Goal: Task Accomplishment & Management: Manage account settings

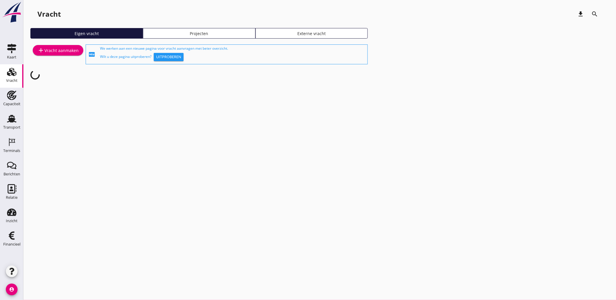
click at [209, 32] on div "Projecten" at bounding box center [199, 33] width 107 height 6
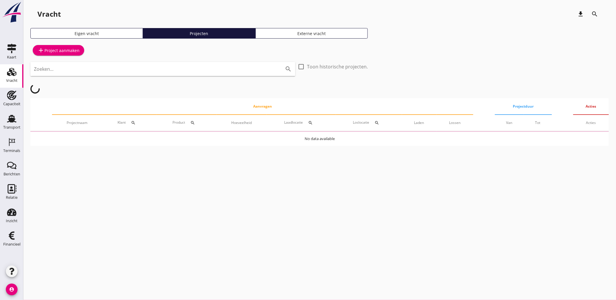
click at [191, 70] on input "Zoeken..." at bounding box center [154, 68] width 241 height 9
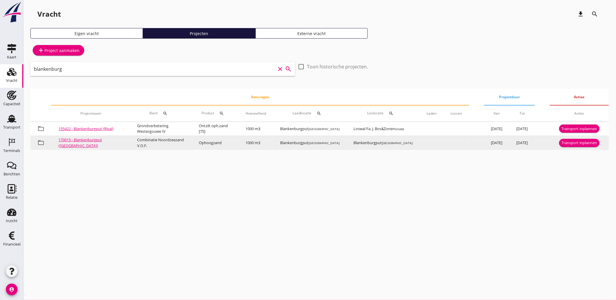
type input "blankenburg"
click at [66, 142] on link "170015 - Blankenburgput ([GEOGRAPHIC_DATA])" at bounding box center [80, 142] width 44 height 11
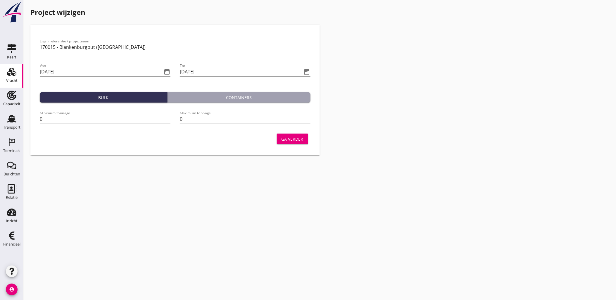
click at [302, 142] on button "Ga verder" at bounding box center [292, 139] width 31 height 11
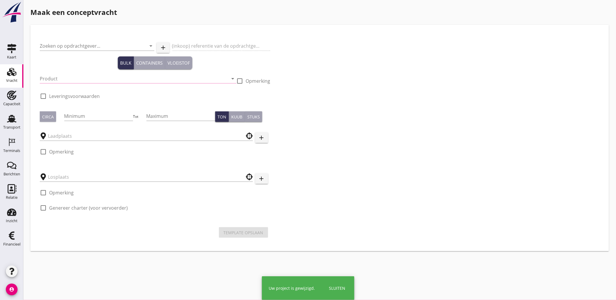
type input "Combinatie Noordzeezand V.O.F."
type input "Ophoogzand (6120)"
type input "1000"
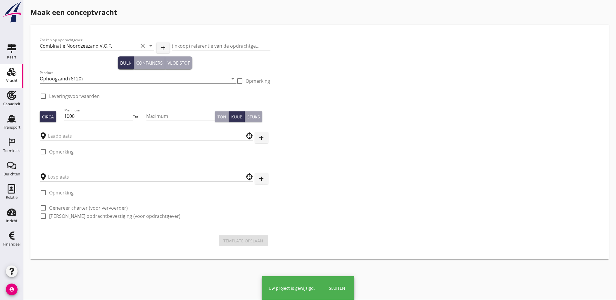
type input "Blankenburgput"
checkbox input "true"
type input "Blankenburgput"
checkbox input "true"
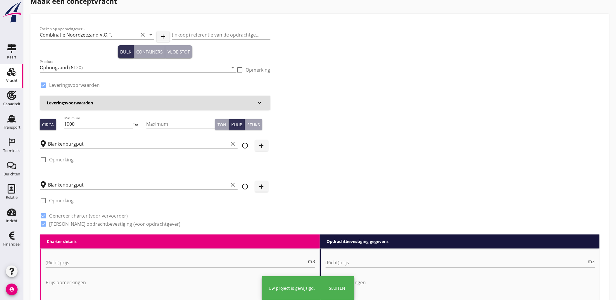
type input "1.15"
radio input "false"
type input "1.15"
radio input "false"
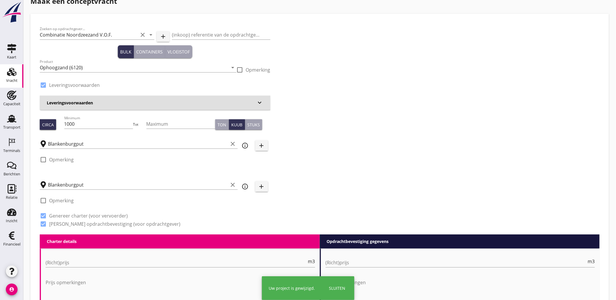
radio input "false"
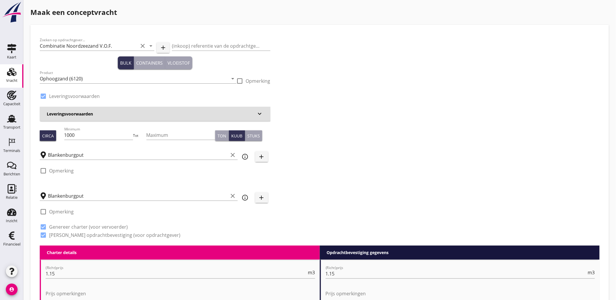
click at [316, 72] on div "Zoeken op opdrachtgever... Combinatie Noordzeezand V.O.F. clear arrow_drop_down…" at bounding box center [319, 139] width 564 height 211
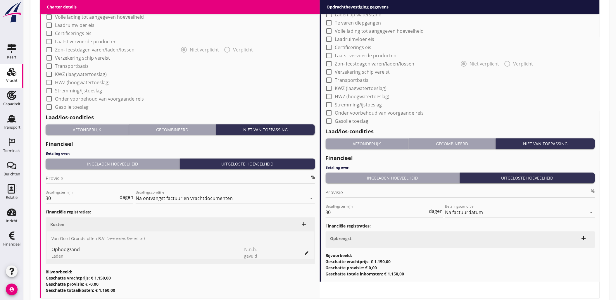
scroll to position [483, 0]
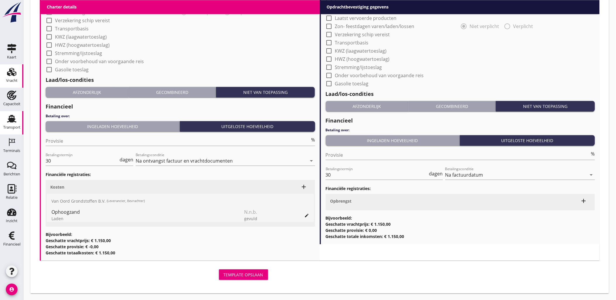
click at [5, 117] on div "Transport" at bounding box center [12, 118] width 14 height 9
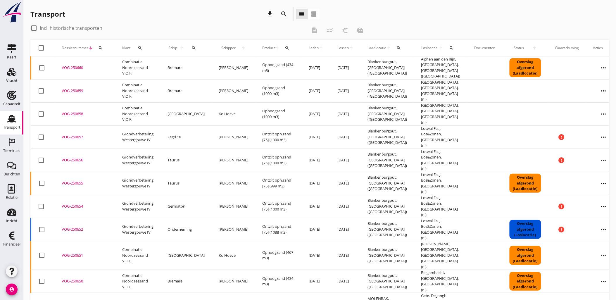
click at [194, 48] on div "search" at bounding box center [194, 48] width 13 height 5
click at [218, 64] on input "Zoek op (scheeps)naam" at bounding box center [217, 64] width 61 height 9
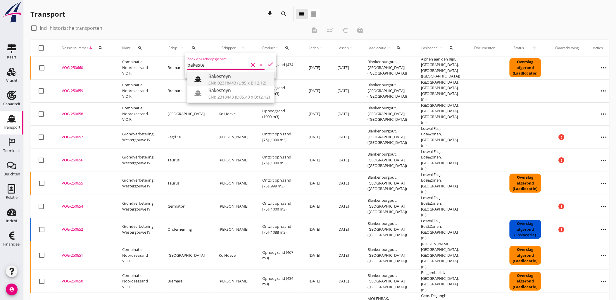
click at [232, 81] on div "ENI: 02318443 (L:85 x B:12.12)" at bounding box center [238, 83] width 61 height 6
click at [267, 63] on icon "check" at bounding box center [270, 64] width 7 height 7
type input "Bakesteyn"
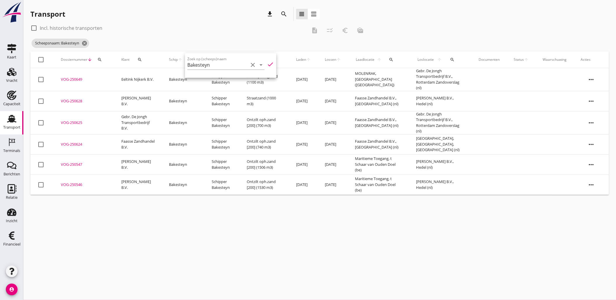
click at [182, 24] on div "check_box_outline_blank Incl. historische transporten" at bounding box center [168, 27] width 276 height 9
click at [72, 145] on div "VOG-250624" at bounding box center [84, 144] width 46 height 6
click at [75, 121] on div "VOG-250625" at bounding box center [84, 123] width 46 height 6
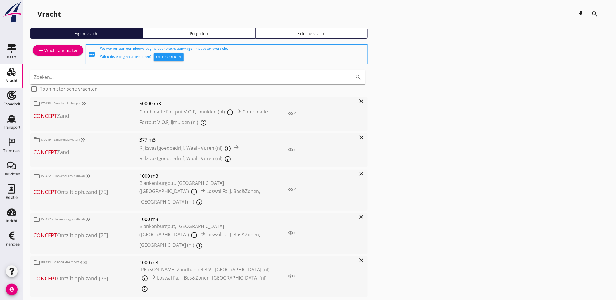
drag, startPoint x: 13, startPoint y: 115, endPoint x: 139, endPoint y: 68, distance: 133.7
click at [13, 115] on icon "Transport" at bounding box center [11, 118] width 9 height 9
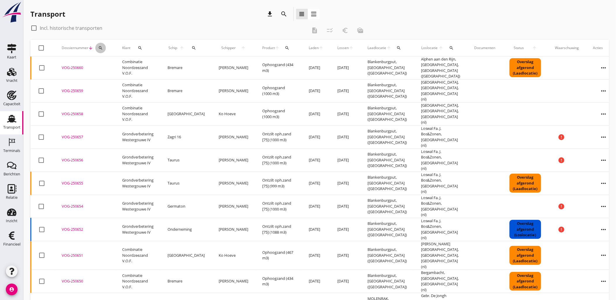
click at [101, 48] on icon "search" at bounding box center [100, 48] width 5 height 5
click at [101, 63] on input "Zoeken op dossiernummer..." at bounding box center [127, 64] width 61 height 9
paste input "VOG-250565"
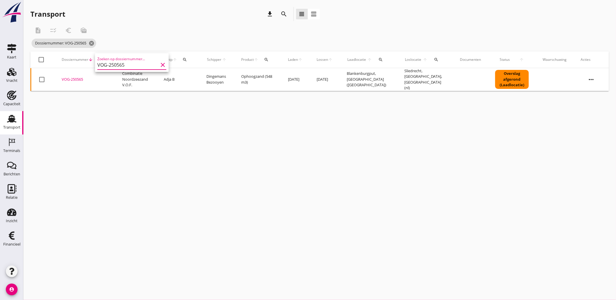
type input "VOG-250565"
click at [73, 77] on div "VOG-250565" at bounding box center [85, 80] width 46 height 6
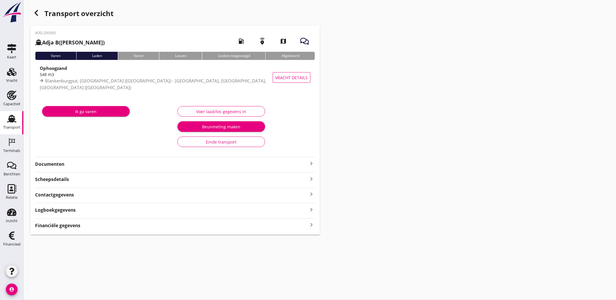
click at [214, 227] on div "Financiële gegevens keyboard_arrow_right" at bounding box center [175, 225] width 280 height 8
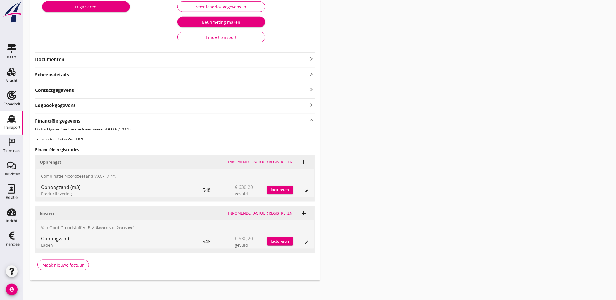
scroll to position [106, 0]
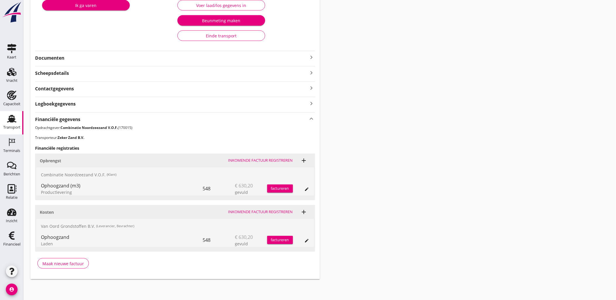
click at [68, 195] on div "Productlevering" at bounding box center [122, 192] width 162 height 6
click at [67, 194] on div "Productlevering" at bounding box center [122, 192] width 162 height 6
click at [54, 238] on div "Ophoogzand" at bounding box center [122, 236] width 162 height 7
click at [50, 243] on div "Laden" at bounding box center [122, 243] width 162 height 6
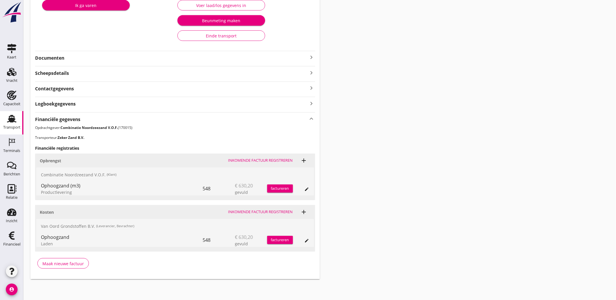
click at [50, 243] on div "Laden" at bounding box center [122, 243] width 162 height 6
click at [306, 188] on icon "edit" at bounding box center [306, 189] width 5 height 5
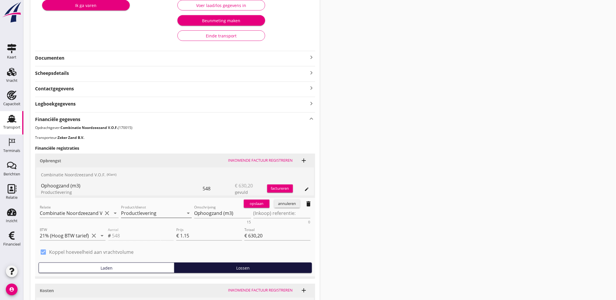
click at [151, 215] on input "Productlevering" at bounding box center [152, 212] width 63 height 9
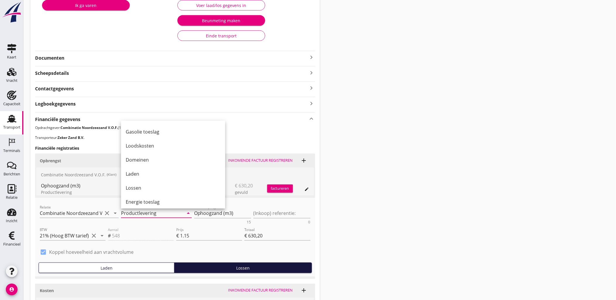
scroll to position [240, 0]
click at [418, 134] on div "Transport overzicht VOG-250565 Adja B (Dingemans Bezooyen) local_gas_station em…" at bounding box center [319, 129] width 592 height 471
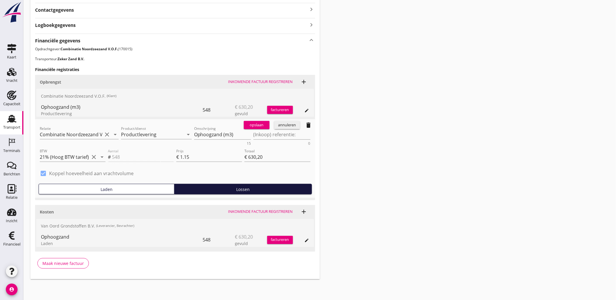
click at [284, 126] on div "annuleren" at bounding box center [286, 125] width 21 height 6
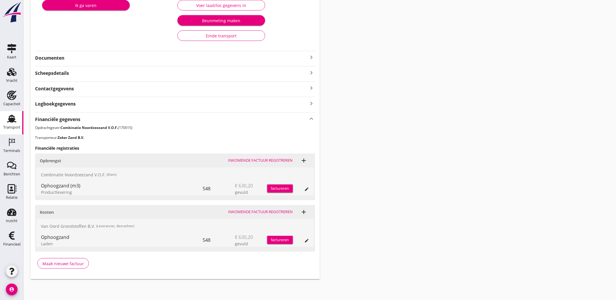
drag, startPoint x: 154, startPoint y: 227, endPoint x: 40, endPoint y: 226, distance: 114.5
click at [40, 226] on div "[PERSON_NAME] Grondstoffen B.V. (Leverancier, Bevrachter)" at bounding box center [175, 226] width 278 height 14
drag, startPoint x: 40, startPoint y: 226, endPoint x: 62, endPoint y: 172, distance: 58.4
click at [62, 172] on div "Combinatie Noordzeezand V.O.F. (Klant)" at bounding box center [175, 174] width 278 height 14
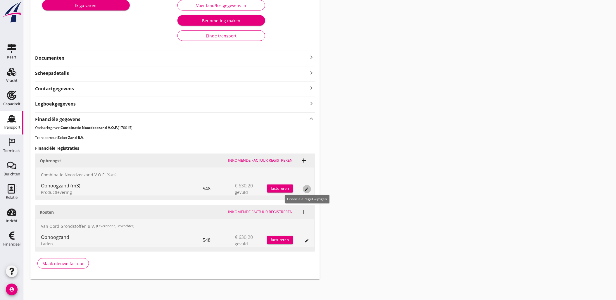
click at [306, 188] on icon "edit" at bounding box center [306, 189] width 5 height 5
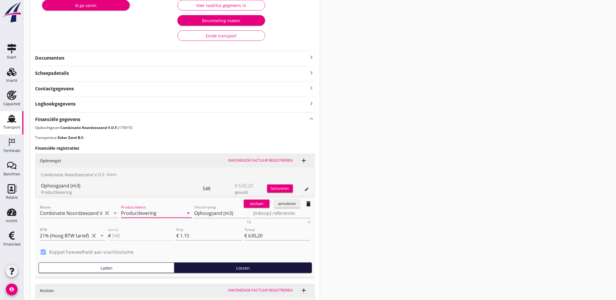
click at [158, 212] on input "Productlevering" at bounding box center [152, 212] width 63 height 9
click at [161, 228] on div "Laden" at bounding box center [156, 227] width 61 height 7
type input "Laden"
click at [266, 204] on div "opslaan" at bounding box center [256, 204] width 21 height 6
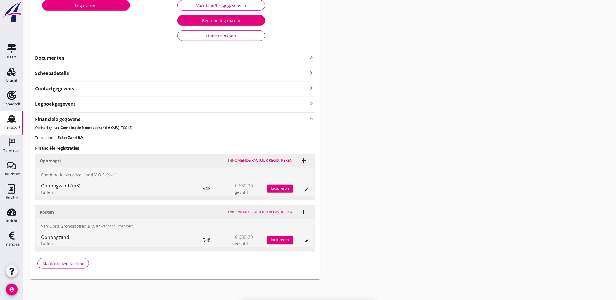
click at [395, 119] on div "Transport overzicht VOG-250565 Adja B (Dingemans Bezooyen) local_gas_station em…" at bounding box center [319, 90] width 592 height 392
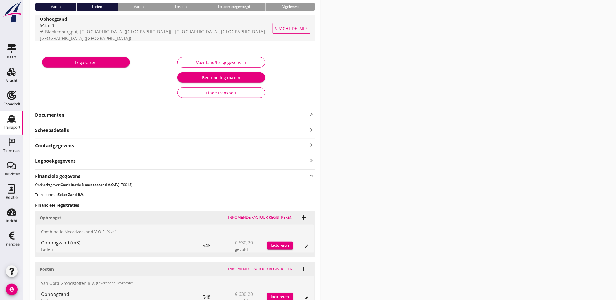
scroll to position [0, 0]
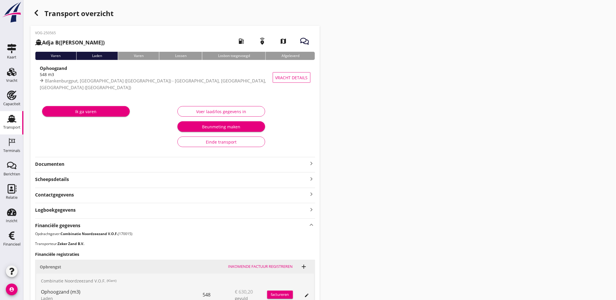
click at [29, 13] on div "Transport overzicht VOG-250565 Adja B (Dingemans Bezooyen) local_gas_station em…" at bounding box center [319, 196] width 592 height 392
click at [32, 12] on div "button" at bounding box center [36, 13] width 12 height 12
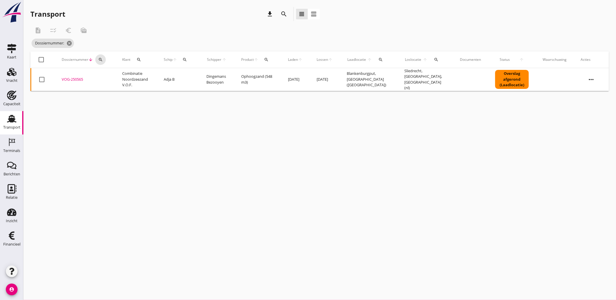
drag, startPoint x: 103, startPoint y: 58, endPoint x: 106, endPoint y: 62, distance: 4.8
click at [103, 58] on div "search" at bounding box center [100, 59] width 11 height 5
click at [117, 70] on div "Zoeken op dossiernummer..." at bounding box center [131, 74] width 69 height 13
click at [117, 72] on input "Zoeken op dossiernummer..." at bounding box center [127, 76] width 61 height 9
paste input "VOG-250564"
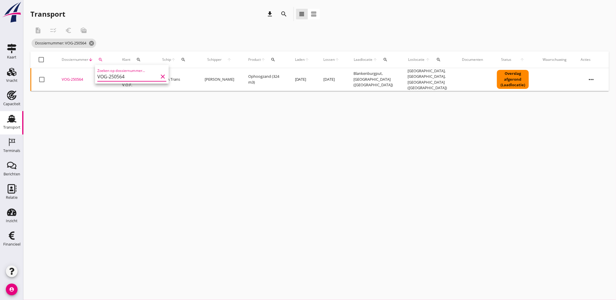
type input "VOG-250564"
click at [80, 78] on div "VOG-250564" at bounding box center [85, 80] width 46 height 6
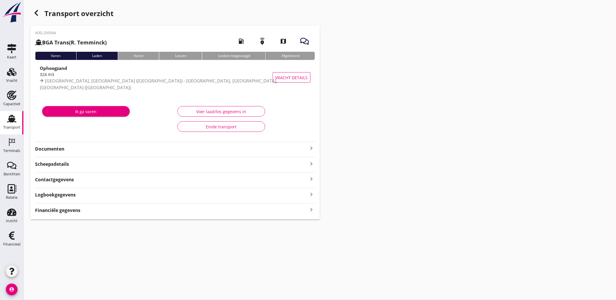
click at [60, 209] on strong "Financiële gegevens" at bounding box center [57, 210] width 45 height 7
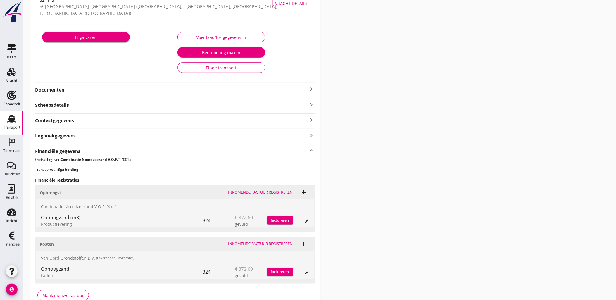
scroll to position [106, 0]
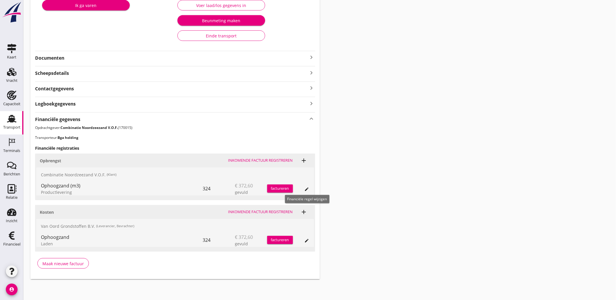
click at [307, 190] on icon "edit" at bounding box center [306, 189] width 5 height 5
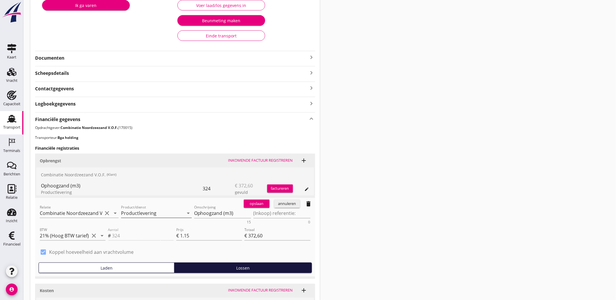
click at [147, 214] on input "Productlevering" at bounding box center [152, 212] width 63 height 9
click at [157, 224] on div "Laden" at bounding box center [156, 227] width 61 height 7
type input "Laden"
click at [265, 203] on div "opslaan" at bounding box center [256, 204] width 21 height 6
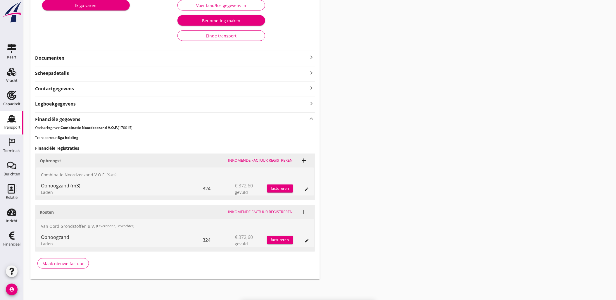
click at [416, 143] on div "Transport overzicht VOG-250564 BGA Trans ([PERSON_NAME]) local_gas_station emer…" at bounding box center [319, 90] width 592 height 392
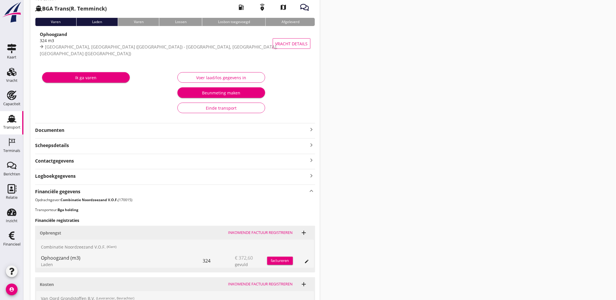
scroll to position [0, 0]
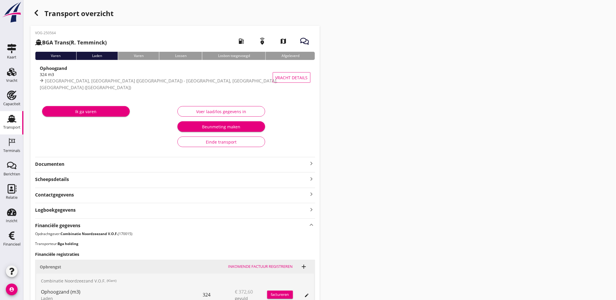
click at [32, 8] on div "Transport overzicht" at bounding box center [174, 14] width 289 height 14
click at [32, 8] on div "button" at bounding box center [36, 13] width 12 height 12
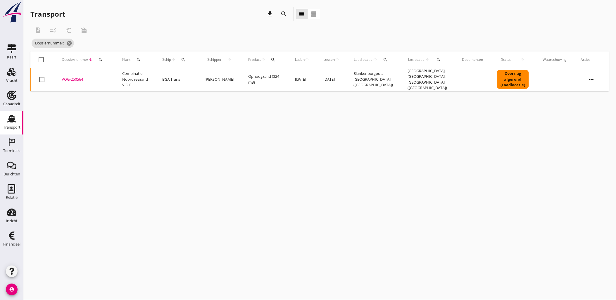
click at [94, 61] on div "Dossiernummer arrow_downward search" at bounding box center [85, 60] width 46 height 14
click at [98, 61] on icon "search" at bounding box center [100, 59] width 5 height 5
click at [103, 71] on div "Zoeken op dossiernummer..." at bounding box center [131, 74] width 69 height 13
click at [108, 72] on input "Zoeken op dossiernummer..." at bounding box center [127, 76] width 61 height 9
paste input "VOG-250567"
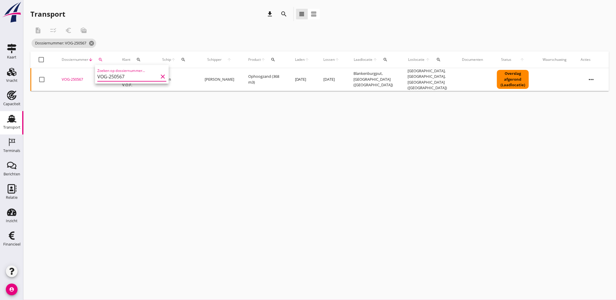
type input "VOG-250567"
click at [79, 77] on div "VOG-250567" at bounding box center [85, 80] width 46 height 6
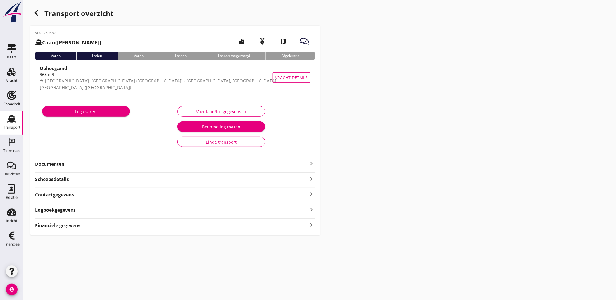
click at [84, 226] on div "Financiële gegevens keyboard_arrow_right" at bounding box center [175, 225] width 280 height 8
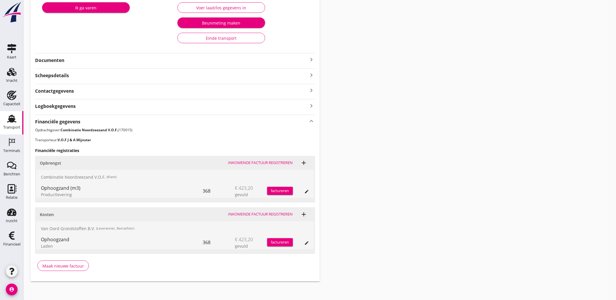
scroll to position [106, 0]
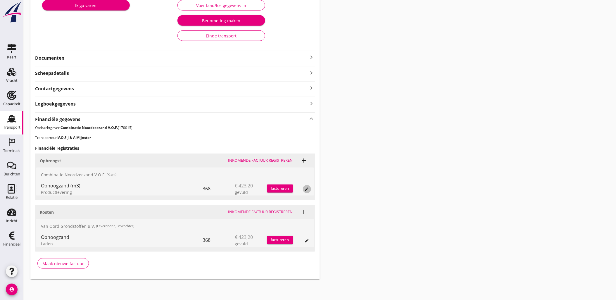
click at [306, 189] on icon "edit" at bounding box center [306, 189] width 5 height 5
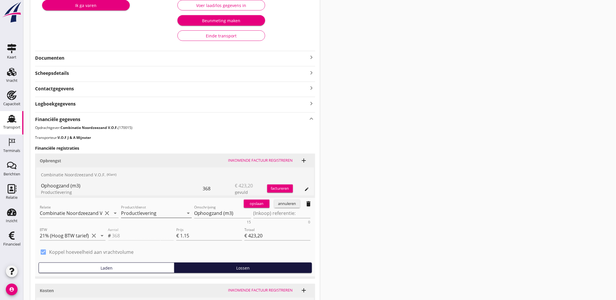
click at [152, 215] on input "Productlevering" at bounding box center [152, 212] width 63 height 9
click at [149, 223] on div "Laden" at bounding box center [156, 227] width 61 height 14
type input "Laden"
click at [263, 204] on div "opslaan" at bounding box center [256, 204] width 21 height 6
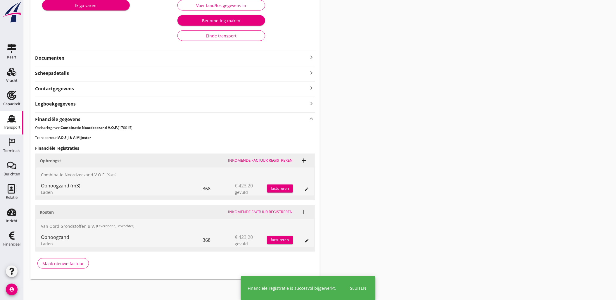
drag, startPoint x: 461, startPoint y: 146, endPoint x: 448, endPoint y: 144, distance: 13.0
click at [461, 146] on div "Transport overzicht VOG-250567 Caan ([PERSON_NAME]) local_gas_station emergency…" at bounding box center [319, 90] width 592 height 392
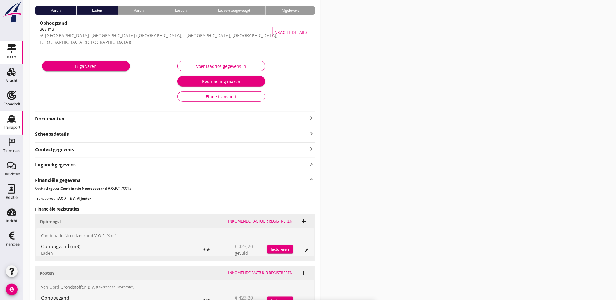
scroll to position [0, 0]
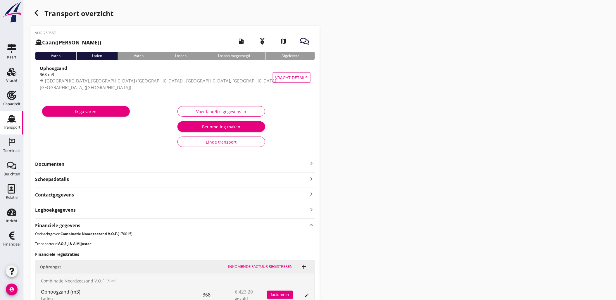
click at [38, 18] on div "Transport overzicht" at bounding box center [174, 14] width 289 height 14
click at [37, 19] on div "Transport overzicht" at bounding box center [174, 14] width 289 height 14
drag, startPoint x: 37, startPoint y: 19, endPoint x: 37, endPoint y: 15, distance: 3.6
click at [37, 18] on div "Transport overzicht" at bounding box center [174, 14] width 289 height 14
click at [37, 15] on use "button" at bounding box center [36, 13] width 4 height 6
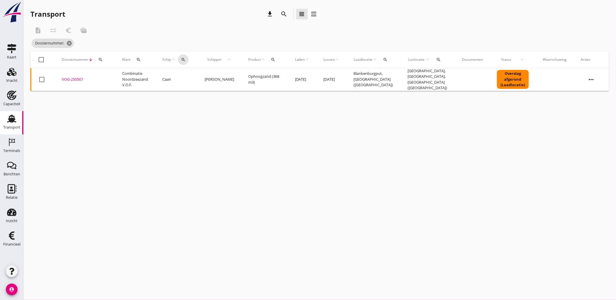
drag, startPoint x: 188, startPoint y: 61, endPoint x: 173, endPoint y: 42, distance: 24.4
click at [173, 42] on div "description checklist_rtl euro_symbol mark_as_unread Dossiernummer: cancel chec…" at bounding box center [319, 56] width 578 height 67
click at [99, 62] on icon "search" at bounding box center [100, 59] width 5 height 5
click at [109, 72] on input "Zoeken op dossiernummer..." at bounding box center [127, 76] width 61 height 9
paste input "VOG-250575"
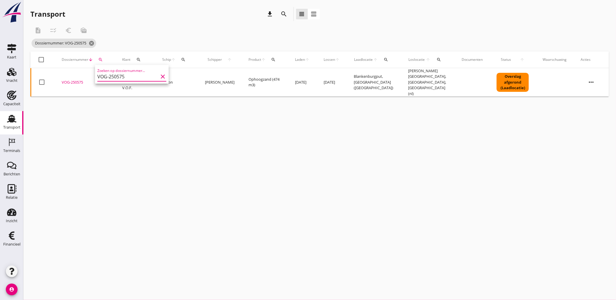
type input "VOG-250575"
click at [68, 79] on div "VOG-250575" at bounding box center [85, 82] width 46 height 6
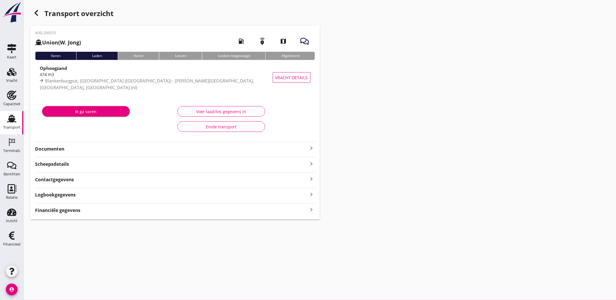
click at [104, 206] on div "VOG-250575 Union (W. Jong) local_gas_station emergency_share map Varen Laden Va…" at bounding box center [174, 123] width 289 height 194
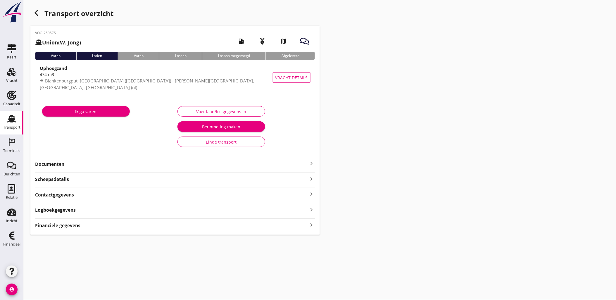
click at [104, 224] on div "Financiële gegevens keyboard_arrow_right" at bounding box center [175, 225] width 280 height 8
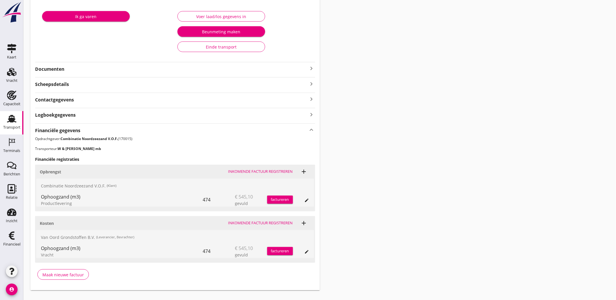
scroll to position [106, 0]
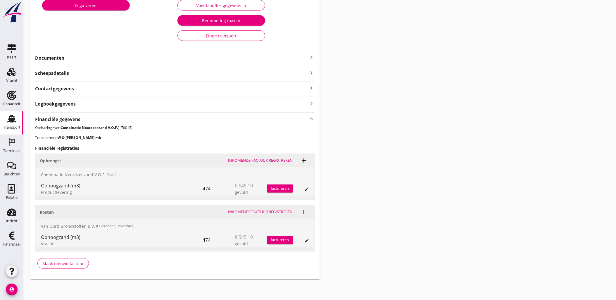
click at [302, 189] on div "edit" at bounding box center [301, 188] width 16 height 14
click at [304, 189] on div "edit" at bounding box center [307, 189] width 8 height 5
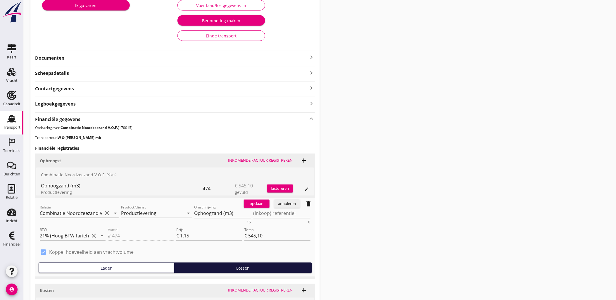
click at [89, 208] on input "Combinatie Noordzeezand V.O.F. (170015)" at bounding box center [71, 212] width 63 height 9
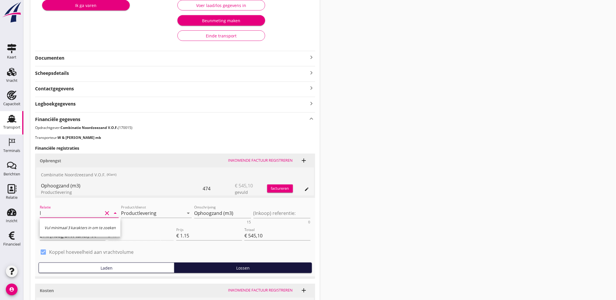
type input "Combinatie Noordzeezand V.O.F. (170015)"
click at [167, 212] on input "Productlevering" at bounding box center [152, 212] width 63 height 9
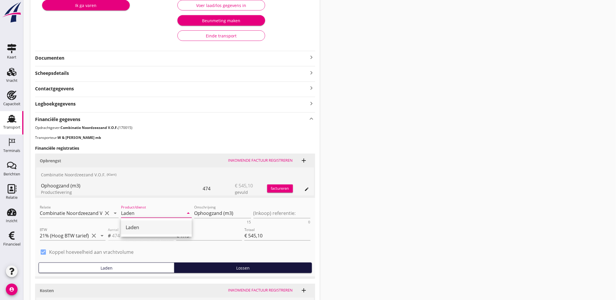
click at [181, 227] on div "Laden" at bounding box center [156, 227] width 61 height 7
type input "Laden"
click at [257, 207] on button "opslaan" at bounding box center [257, 204] width 26 height 8
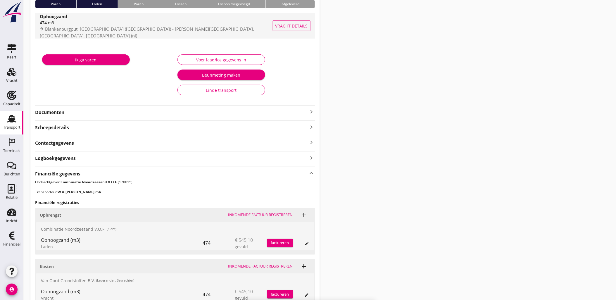
scroll to position [0, 0]
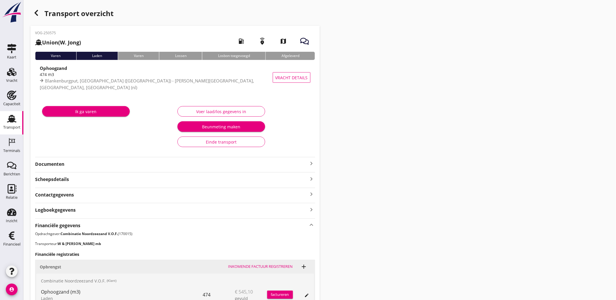
click at [39, 12] on icon "button" at bounding box center [36, 12] width 7 height 7
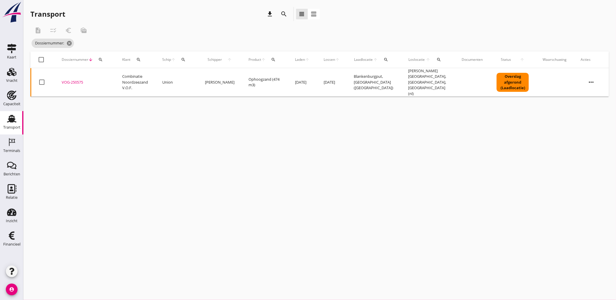
click at [294, 162] on div "cancel You are impersonating another user. Transport download search view_headl…" at bounding box center [319, 150] width 592 height 300
click at [101, 61] on icon "search" at bounding box center [100, 59] width 5 height 5
click at [104, 77] on input "Zoeken op dossiernummer..." at bounding box center [127, 76] width 61 height 9
paste input "VOG-250578"
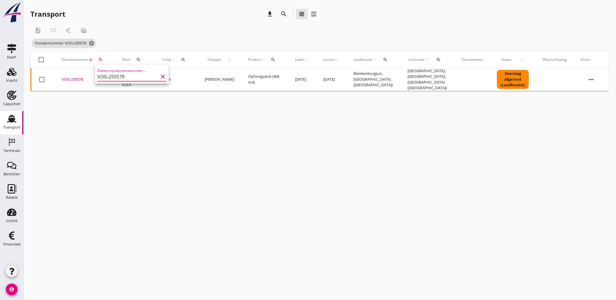
type input "VOG-250578"
click at [74, 79] on div "VOG-250578" at bounding box center [85, 80] width 46 height 6
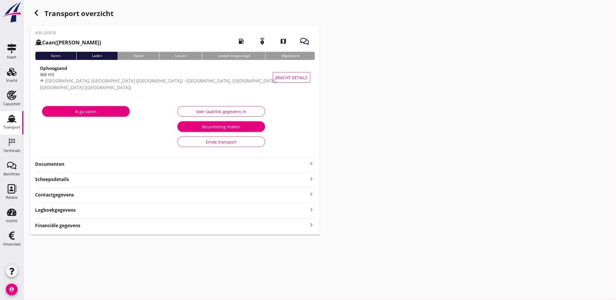
click at [115, 226] on div "Financiële gegevens keyboard_arrow_right" at bounding box center [175, 225] width 280 height 8
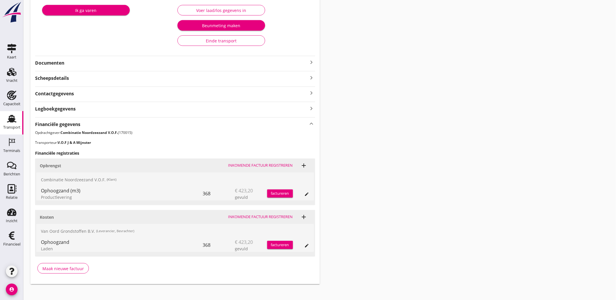
scroll to position [106, 0]
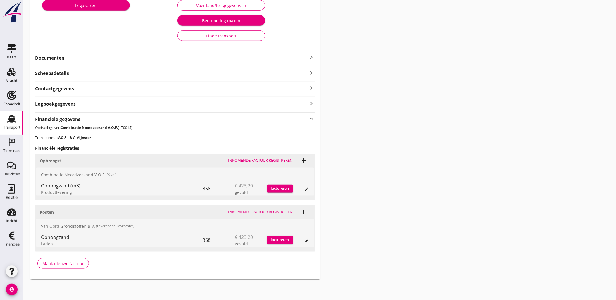
click at [305, 189] on icon "edit" at bounding box center [306, 189] width 5 height 5
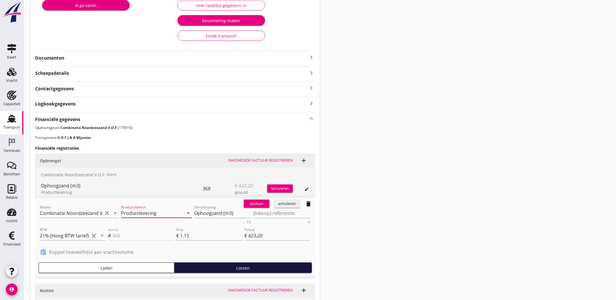
click at [147, 212] on input "Productlevering" at bounding box center [152, 212] width 63 height 9
click at [148, 222] on div "Laden" at bounding box center [156, 227] width 61 height 14
type input "Laden"
click at [264, 202] on div "opslaan" at bounding box center [256, 204] width 21 height 6
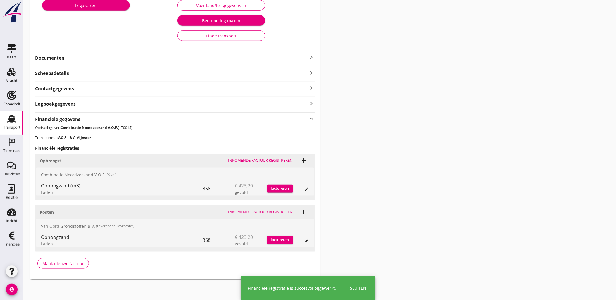
click at [374, 169] on div "Transport overzicht VOG-250578 Caan ([PERSON_NAME]) local_gas_station emergency…" at bounding box center [319, 90] width 592 height 392
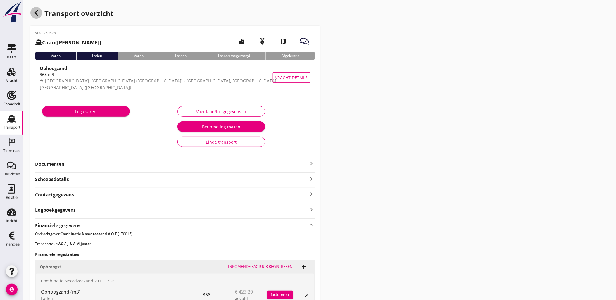
click at [37, 13] on icon "button" at bounding box center [36, 12] width 7 height 7
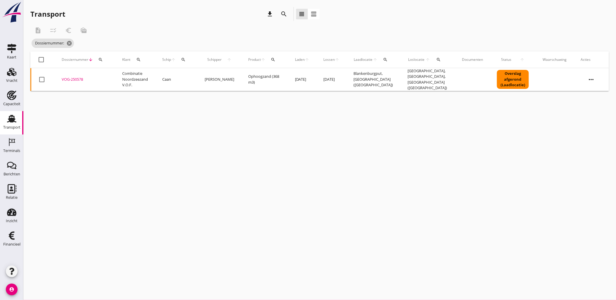
click at [99, 60] on icon "search" at bounding box center [100, 59] width 5 height 5
click at [112, 73] on input "Zoeken op dossiernummer..." at bounding box center [127, 76] width 61 height 9
paste input "VOG-250584"
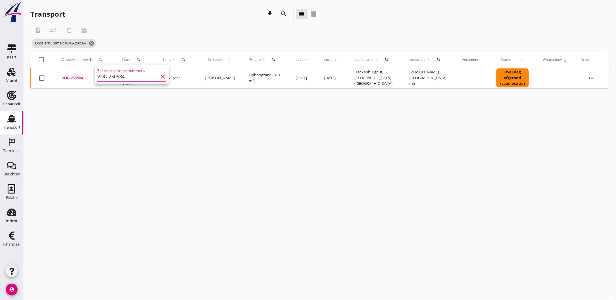
type input "VOG-250584"
click at [74, 77] on div "VOG-250584" at bounding box center [85, 78] width 46 height 6
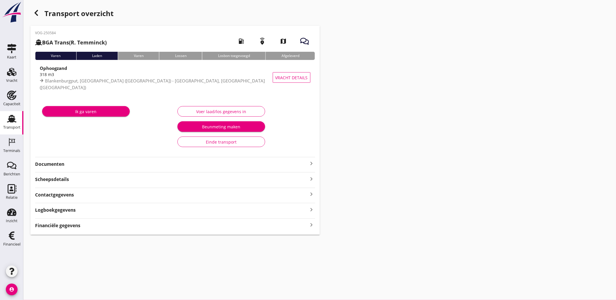
click at [106, 229] on div "VOG-250584 BGA Trans ([PERSON_NAME]) local_gas_station emergency_share map Vare…" at bounding box center [174, 130] width 289 height 209
click at [105, 227] on div "Financiële gegevens keyboard_arrow_right" at bounding box center [175, 225] width 280 height 8
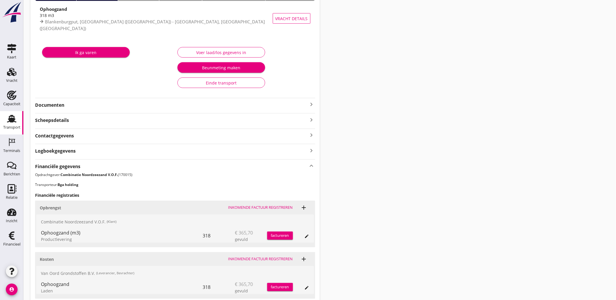
scroll to position [106, 0]
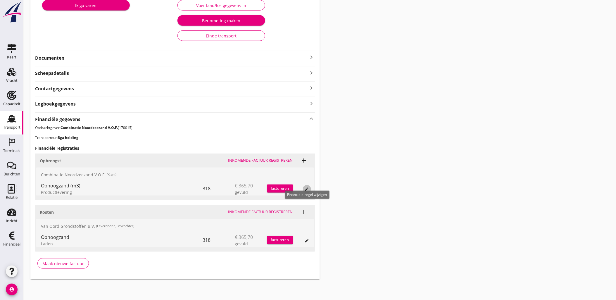
click at [308, 189] on icon "edit" at bounding box center [306, 189] width 5 height 5
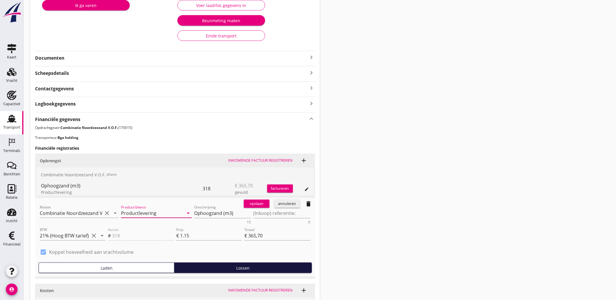
click at [138, 212] on input "Productlevering" at bounding box center [152, 212] width 63 height 9
click at [153, 224] on div "Laden" at bounding box center [156, 227] width 61 height 7
type input "Laden"
click at [265, 200] on button "opslaan" at bounding box center [257, 204] width 26 height 8
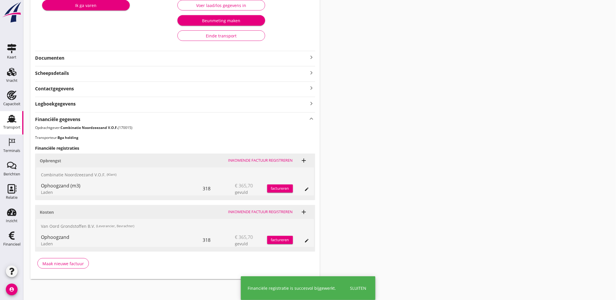
click at [389, 152] on div "Transport overzicht VOG-250584 BGA Trans ([PERSON_NAME]) local_gas_station emer…" at bounding box center [319, 90] width 592 height 392
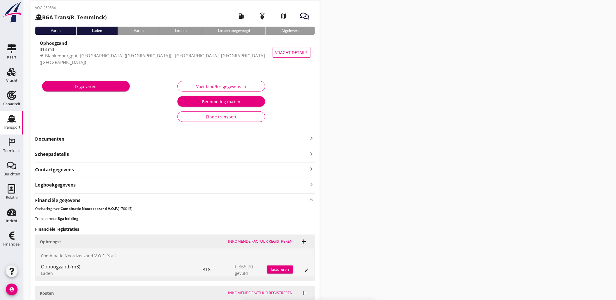
scroll to position [0, 0]
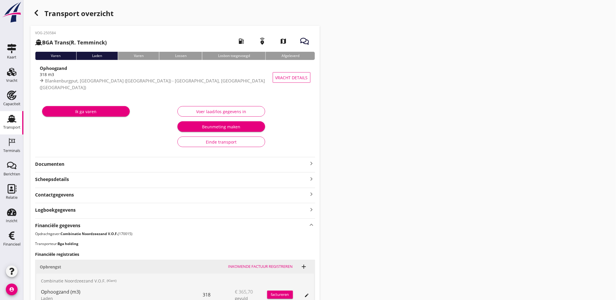
click at [52, 13] on div "Transport overzicht" at bounding box center [174, 14] width 289 height 14
click at [40, 13] on div "button" at bounding box center [36, 13] width 12 height 12
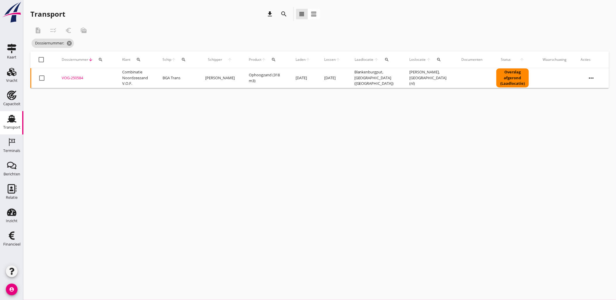
click at [102, 59] on icon "search" at bounding box center [100, 59] width 5 height 5
click at [114, 71] on div "Zoeken op dossiernummer..." at bounding box center [131, 74] width 69 height 13
click at [116, 74] on input "Zoeken op dossiernummer..." at bounding box center [127, 76] width 61 height 9
paste input "VOG-250585"
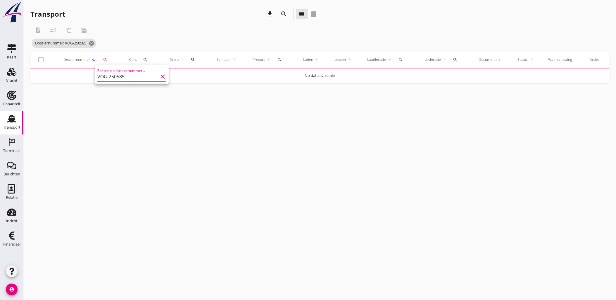
type input "VOG-250585"
click at [72, 77] on tr "No data available" at bounding box center [319, 76] width 578 height 14
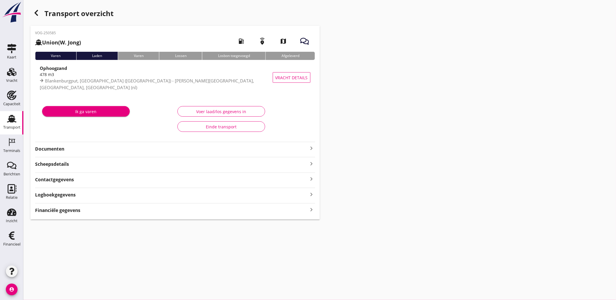
click at [75, 198] on strong "Logboekgegevens" at bounding box center [55, 194] width 41 height 7
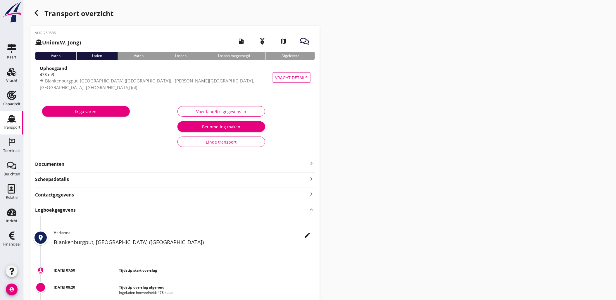
click at [96, 211] on div "Logboekgegevens keyboard_arrow_up" at bounding box center [175, 209] width 280 height 8
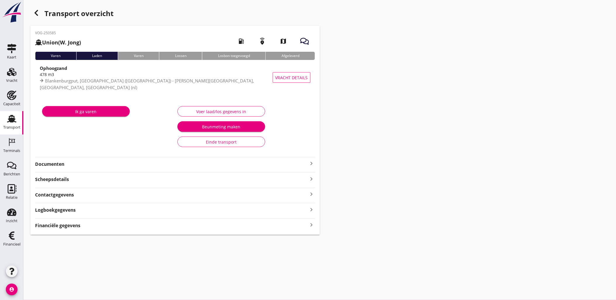
click at [85, 227] on div "Financiële gegevens keyboard_arrow_right" at bounding box center [175, 225] width 280 height 8
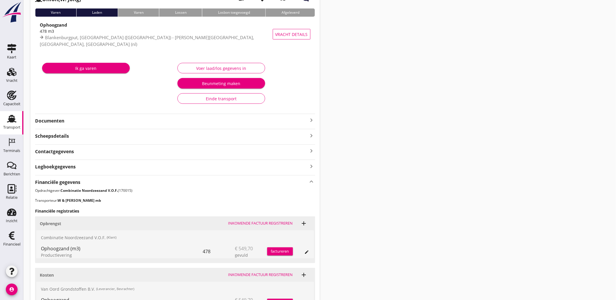
scroll to position [106, 0]
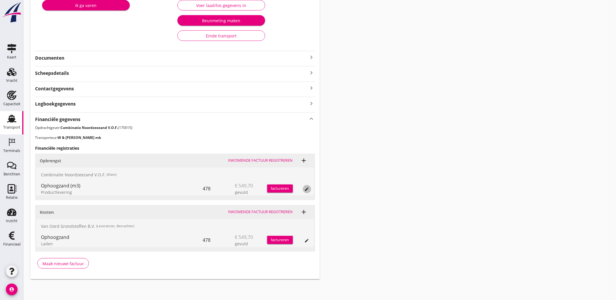
click at [305, 189] on icon "edit" at bounding box center [306, 189] width 5 height 5
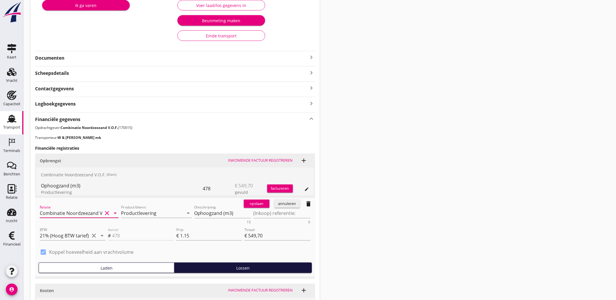
click at [91, 214] on input "Combinatie Noordzeezand V.O.F. (170015)" at bounding box center [71, 212] width 63 height 9
type input "Combinatie Noordzeezand V.O.F. (170015)"
click at [141, 212] on input "Productlevering" at bounding box center [152, 212] width 63 height 9
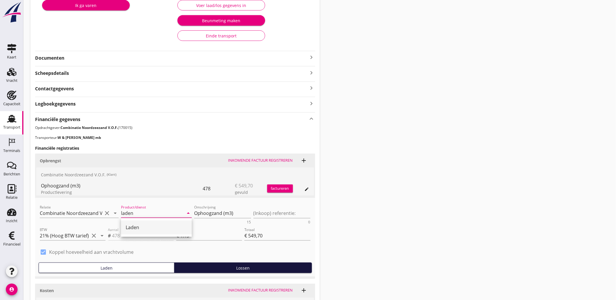
click at [140, 224] on div "Laden" at bounding box center [156, 227] width 61 height 7
type input "Laden"
click at [248, 208] on div "opslaan annuleren delete" at bounding box center [278, 204] width 74 height 12
click at [250, 207] on button "opslaan" at bounding box center [257, 204] width 26 height 8
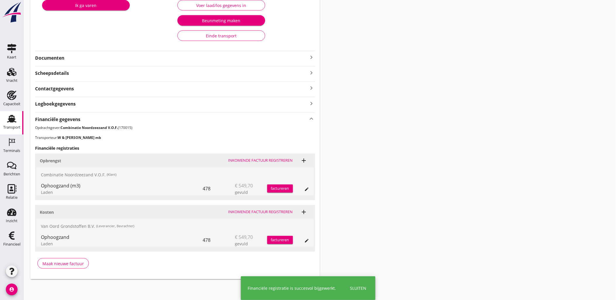
click at [383, 131] on div "Transport overzicht VOG-250585 Union (W. Jong) local_gas_station emergency_shar…" at bounding box center [319, 90] width 592 height 392
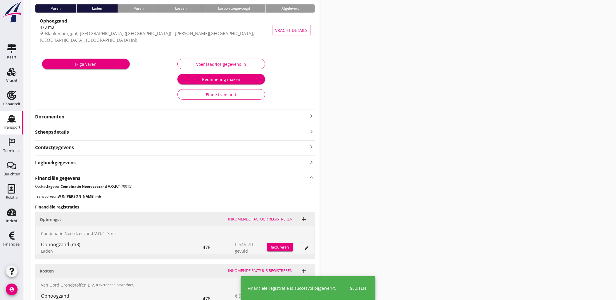
scroll to position [0, 0]
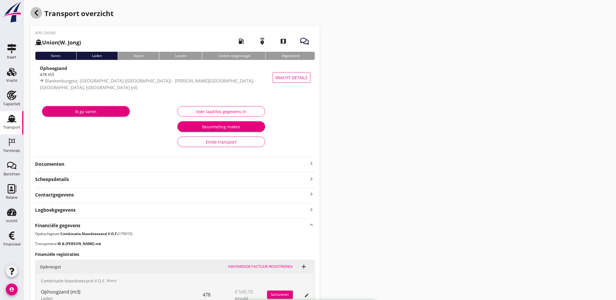
click at [34, 10] on icon "button" at bounding box center [36, 12] width 7 height 7
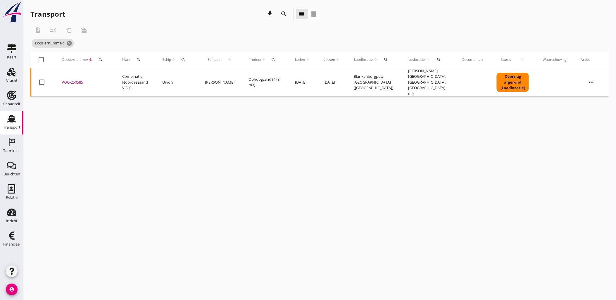
click at [105, 61] on div "Dossiernummer arrow_downward search" at bounding box center [85, 60] width 46 height 14
click at [101, 61] on icon "search" at bounding box center [100, 59] width 5 height 5
click at [110, 74] on input "Zoeken op dossiernummer..." at bounding box center [127, 76] width 61 height 9
paste input "VOG-250586"
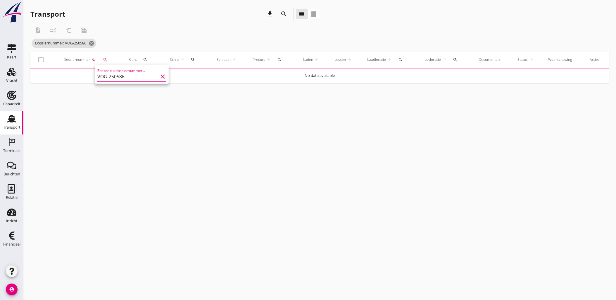
type input "VOG-250586"
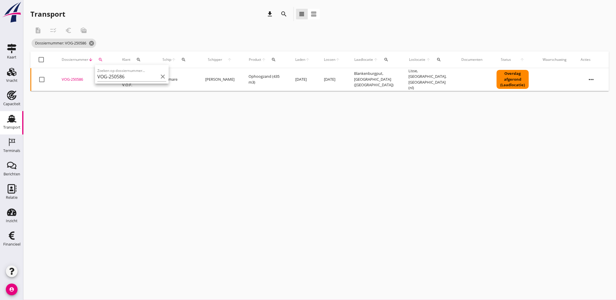
click at [75, 77] on div "VOG-250586" at bounding box center [85, 80] width 46 height 6
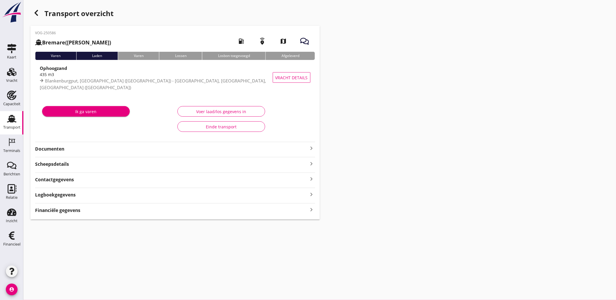
click at [155, 198] on div "Logboekgegevens keyboard_arrow_right" at bounding box center [175, 194] width 280 height 8
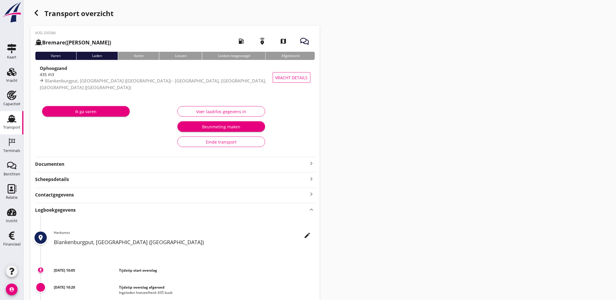
click at [197, 203] on div "Logboekgegevens keyboard_arrow_up place edit Herkomst Blankenburgput, [GEOGRAPH…" at bounding box center [175, 283] width 280 height 161
click at [198, 208] on div "Logboekgegevens keyboard_arrow_up" at bounding box center [175, 209] width 280 height 8
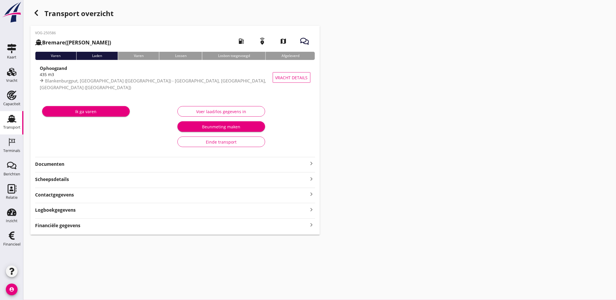
click at [150, 226] on div "Financiële gegevens keyboard_arrow_right" at bounding box center [175, 225] width 280 height 8
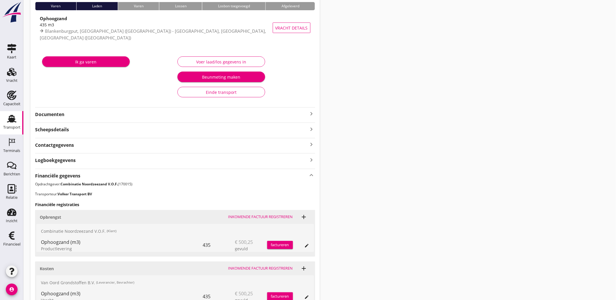
scroll to position [106, 0]
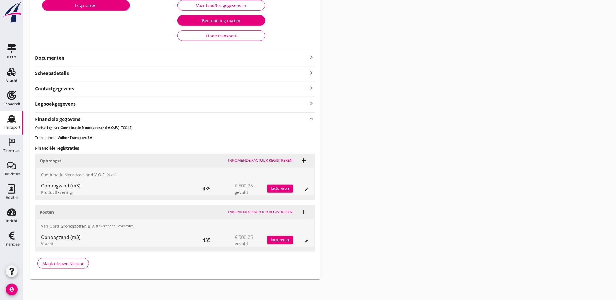
click at [302, 190] on div "edit" at bounding box center [301, 188] width 16 height 14
click at [304, 190] on div "edit" at bounding box center [307, 189] width 8 height 5
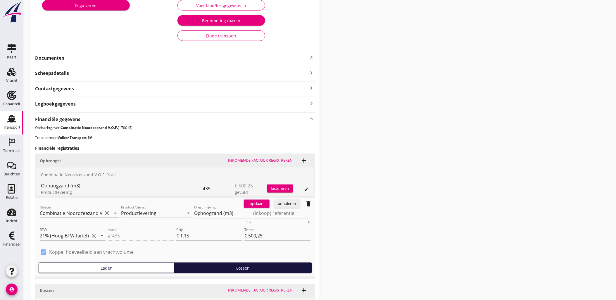
click at [82, 212] on input "Combinatie Noordzeezand V.O.F. (170015)" at bounding box center [71, 212] width 63 height 9
click at [149, 214] on input "Productlevering" at bounding box center [152, 212] width 63 height 9
click at [153, 223] on div "Laden" at bounding box center [156, 227] width 61 height 14
type input "Laden"
click at [253, 205] on div "opslaan" at bounding box center [256, 204] width 21 height 6
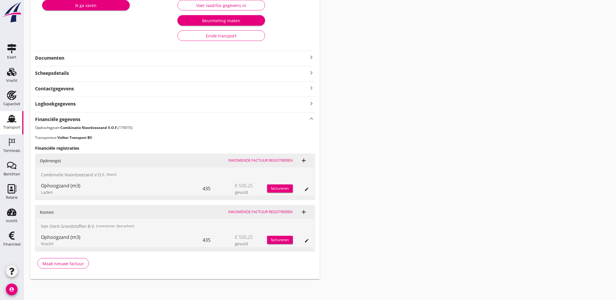
drag, startPoint x: 480, startPoint y: 141, endPoint x: 448, endPoint y: 126, distance: 35.7
click at [480, 141] on div "Transport overzicht VOG-250586 Bremare ([PERSON_NAME]) local_gas_station emerge…" at bounding box center [319, 90] width 592 height 392
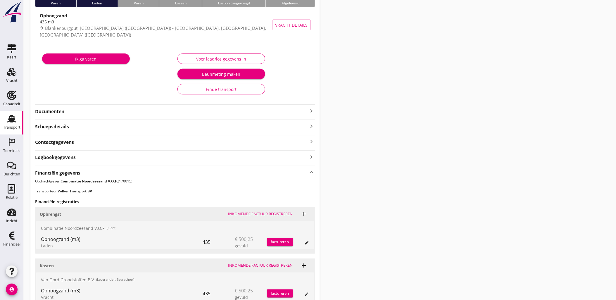
scroll to position [0, 0]
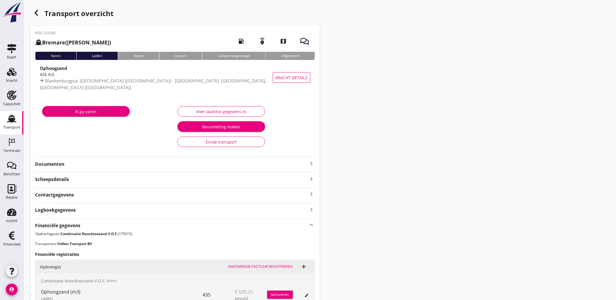
click at [39, 11] on icon "button" at bounding box center [36, 12] width 7 height 7
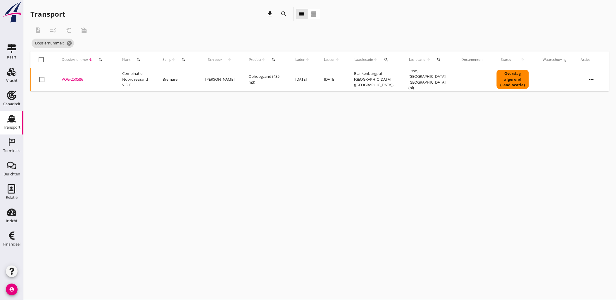
click at [103, 61] on button "search" at bounding box center [100, 59] width 11 height 11
click at [121, 75] on input "Zoeken op dossiernummer..." at bounding box center [127, 76] width 61 height 9
paste input "VOG-250587"
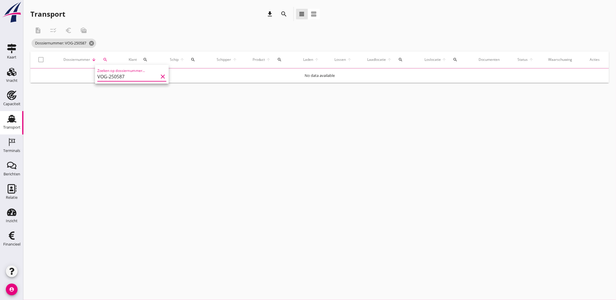
type input "VOG-250587"
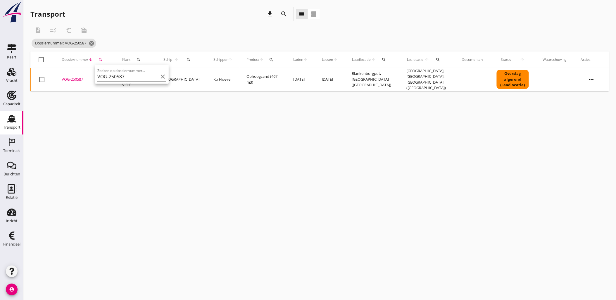
click at [70, 77] on div "VOG-250587" at bounding box center [85, 80] width 46 height 6
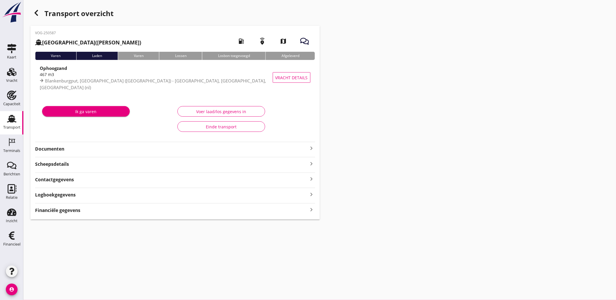
click at [104, 198] on div "Logboekgegevens keyboard_arrow_right" at bounding box center [175, 194] width 280 height 8
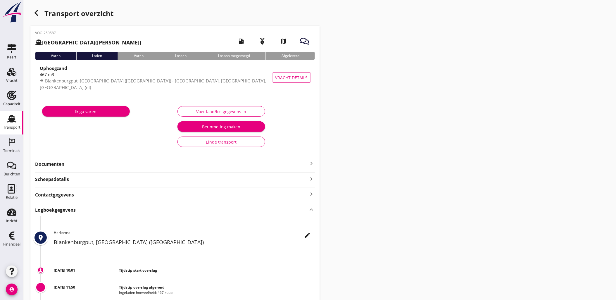
click at [105, 212] on div "Logboekgegevens keyboard_arrow_up" at bounding box center [175, 209] width 280 height 8
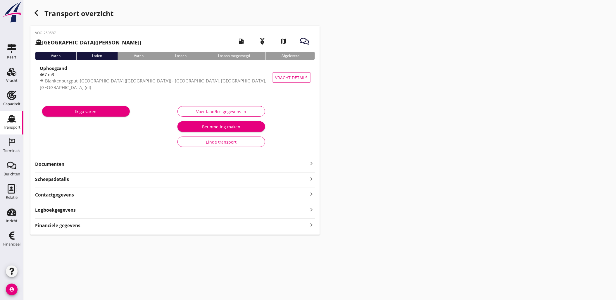
click at [103, 227] on div "Financiële gegevens keyboard_arrow_right" at bounding box center [175, 225] width 280 height 8
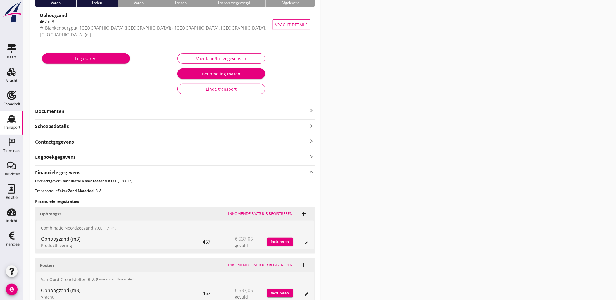
scroll to position [106, 0]
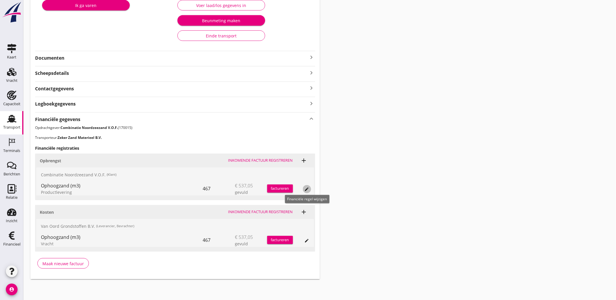
click at [305, 192] on button "edit" at bounding box center [307, 189] width 8 height 8
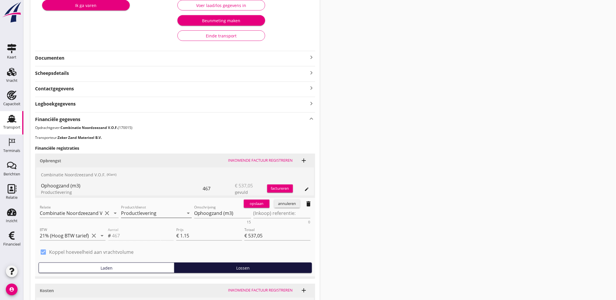
click at [160, 215] on input "Productlevering" at bounding box center [152, 212] width 63 height 9
click at [162, 229] on div "Laden" at bounding box center [156, 227] width 61 height 7
type input "Laden"
click at [259, 202] on div "opslaan" at bounding box center [256, 204] width 21 height 6
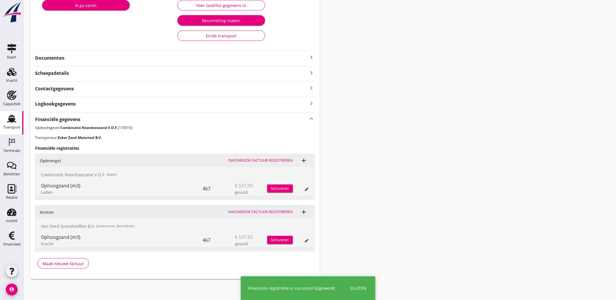
click at [418, 151] on div "Transport overzicht VOG-250587 [GEOGRAPHIC_DATA] ([GEOGRAPHIC_DATA]) local_gas_…" at bounding box center [319, 90] width 592 height 392
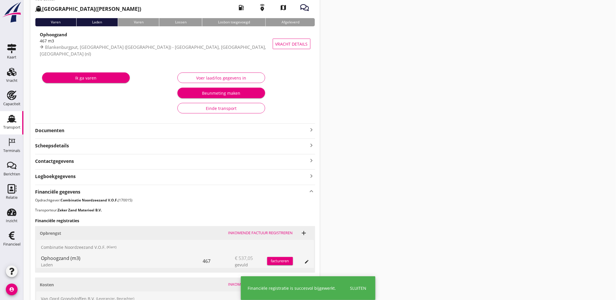
scroll to position [0, 0]
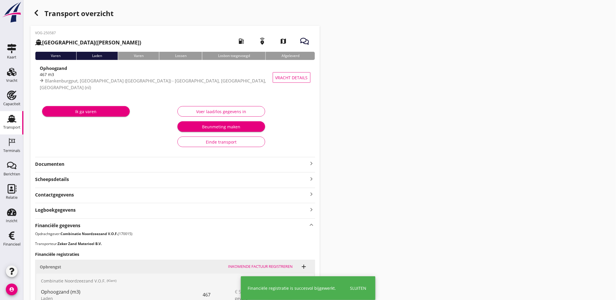
click at [37, 12] on icon "button" at bounding box center [36, 12] width 7 height 7
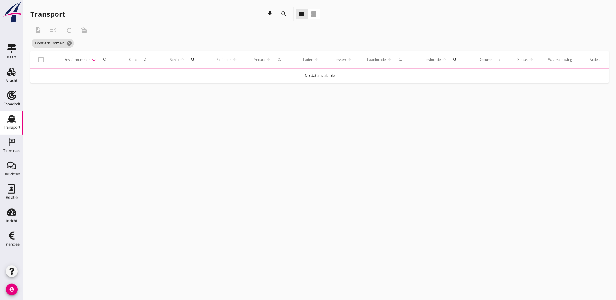
click at [104, 59] on div "search" at bounding box center [105, 59] width 12 height 5
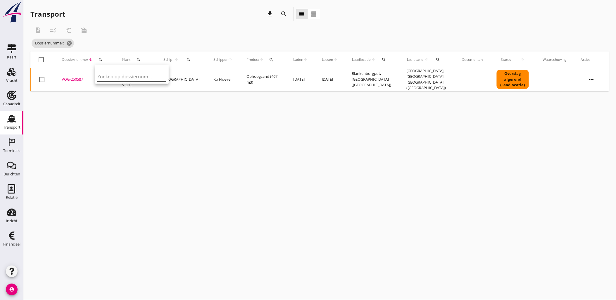
click at [101, 78] on input "Zoeken op dossiernummer..." at bounding box center [127, 76] width 61 height 9
paste input "VOG-250591"
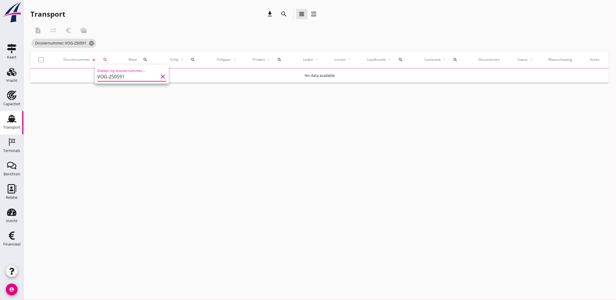
type input "VOG-250591"
click at [75, 77] on tr "No data available" at bounding box center [319, 76] width 578 height 14
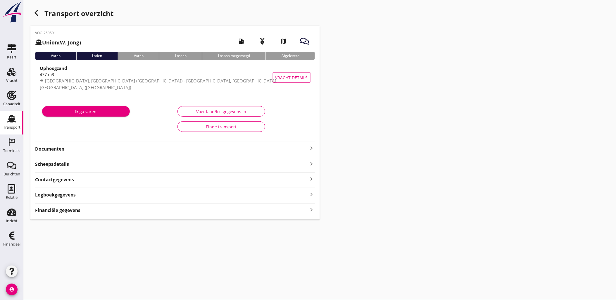
click at [187, 211] on div "Financiële gegevens keyboard_arrow_right" at bounding box center [175, 210] width 280 height 8
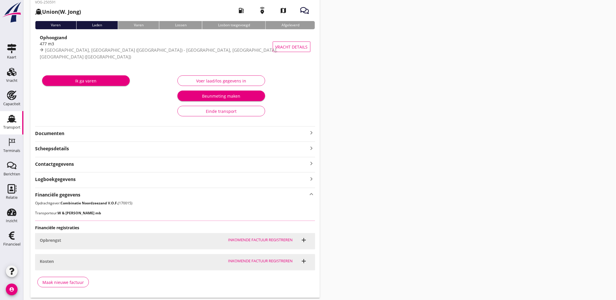
scroll to position [49, 0]
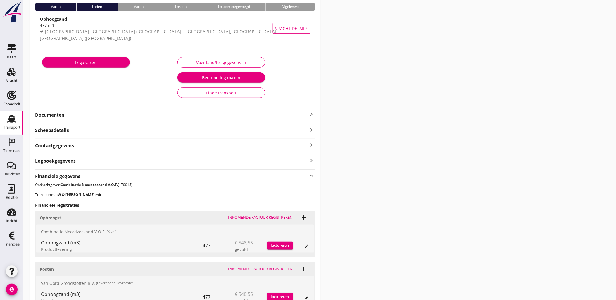
click at [302, 247] on div "edit" at bounding box center [301, 245] width 16 height 14
click at [303, 247] on button "edit" at bounding box center [307, 246] width 8 height 8
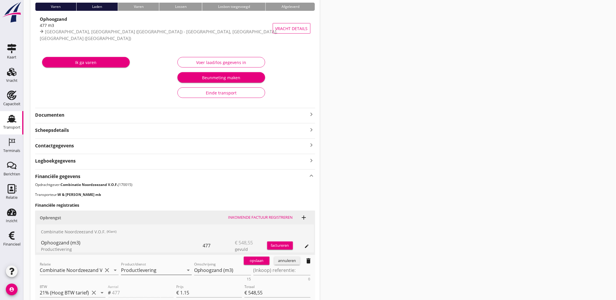
click at [151, 266] on input "Productlevering" at bounding box center [152, 269] width 63 height 9
click at [158, 282] on div "Laden" at bounding box center [156, 284] width 61 height 7
type input "Laden"
click at [267, 259] on div "opslaan" at bounding box center [256, 261] width 21 height 6
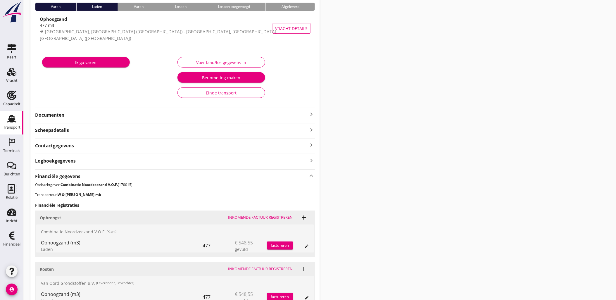
click at [377, 188] on div "Transport overzicht VOG-250591 Union (W. Jong) local_gas_station emergency_shar…" at bounding box center [319, 147] width 592 height 392
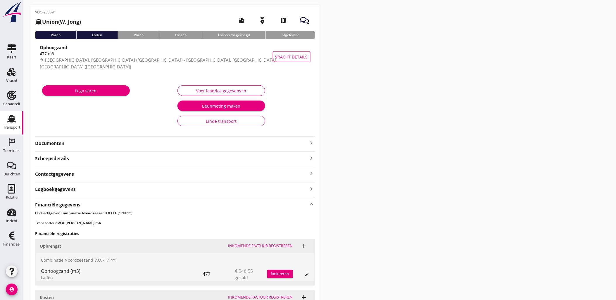
scroll to position [0, 0]
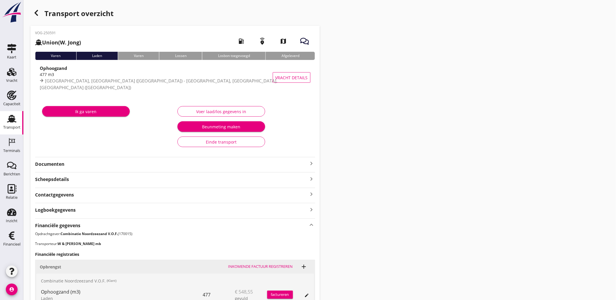
click at [34, 11] on icon "button" at bounding box center [36, 12] width 7 height 7
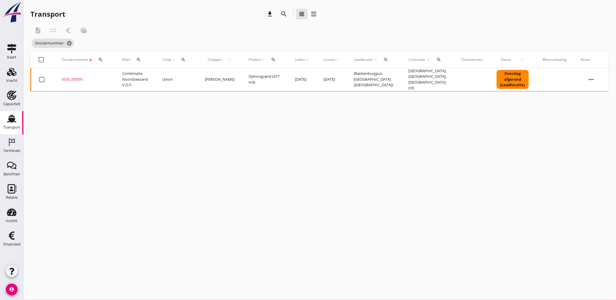
click at [100, 60] on icon "search" at bounding box center [100, 59] width 5 height 5
click at [126, 77] on input "Zoeken op dossiernummer..." at bounding box center [127, 76] width 61 height 9
paste input "VOG-250599"
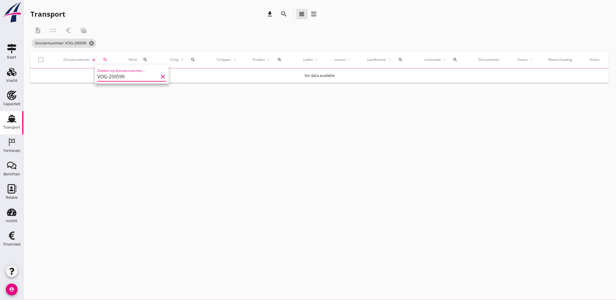
type input "VOG-250599"
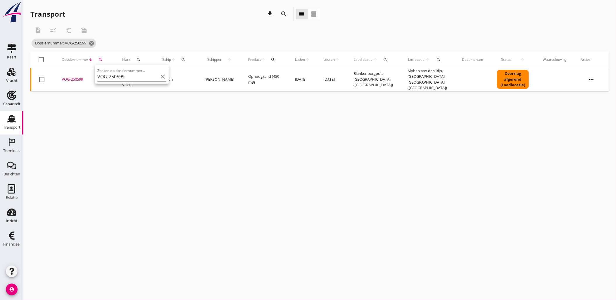
click at [72, 78] on tr "check_box_outline_blank VOG-250599 upload_file Drop hier uw bestand om het aan …" at bounding box center [320, 79] width 578 height 23
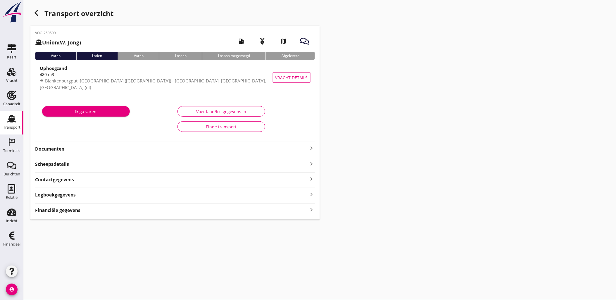
click at [95, 212] on div "VOG-250599 Union (W. Jong) local_gas_station emergency_share map Varen Laden Va…" at bounding box center [174, 123] width 289 height 194
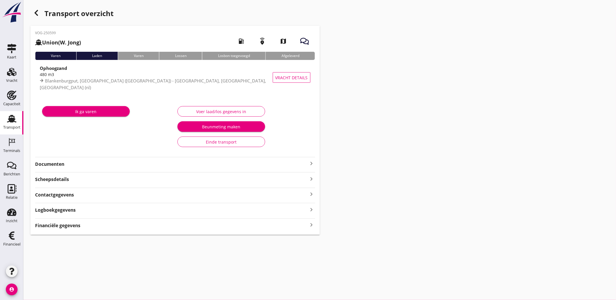
click at [205, 221] on div "Financiële gegevens keyboard_arrow_right" at bounding box center [175, 225] width 280 height 8
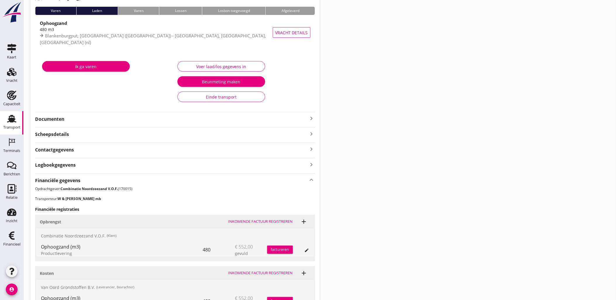
scroll to position [106, 0]
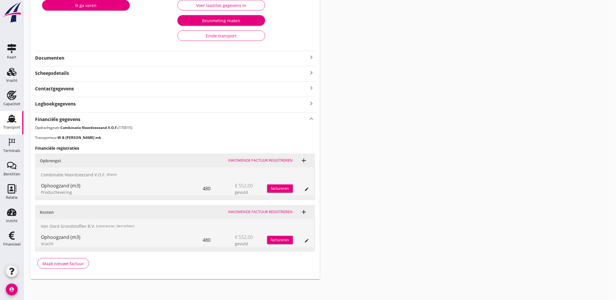
click at [307, 190] on icon "edit" at bounding box center [306, 189] width 5 height 5
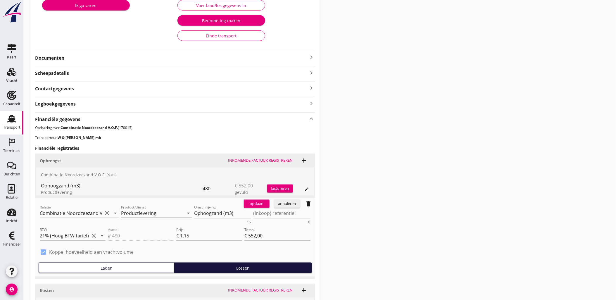
click at [138, 212] on input "Productlevering" at bounding box center [152, 212] width 63 height 9
click at [139, 224] on div "Laden" at bounding box center [156, 227] width 61 height 7
type input "Laden"
click at [260, 204] on div "opslaan" at bounding box center [256, 204] width 21 height 6
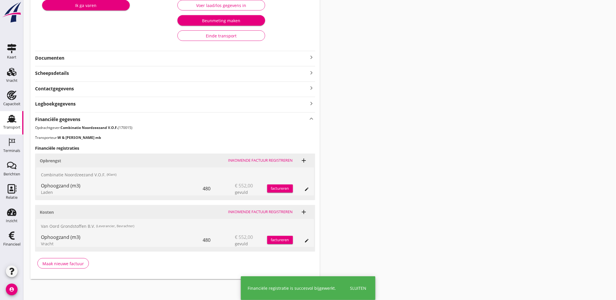
click at [523, 167] on div "Transport overzicht VOG-250599 Union (W. Jong) local_gas_station emergency_shar…" at bounding box center [319, 90] width 592 height 392
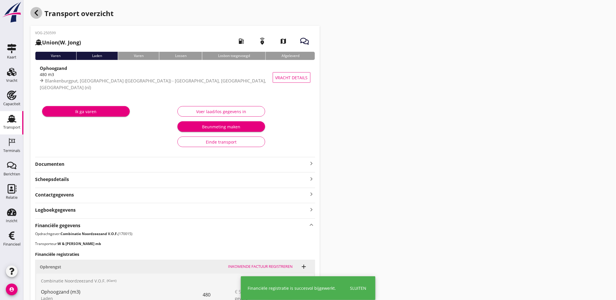
click at [36, 18] on div "button" at bounding box center [36, 13] width 12 height 12
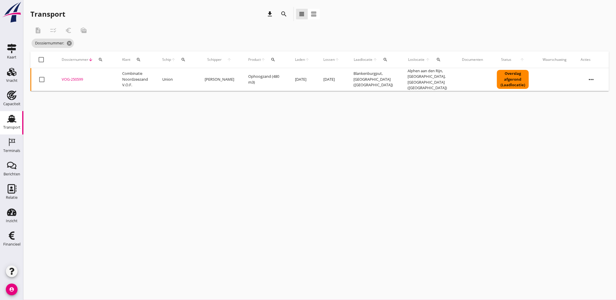
click at [95, 58] on div "search" at bounding box center [100, 59] width 11 height 5
click at [117, 69] on div "Zoeken op dossiernummer..." at bounding box center [131, 74] width 69 height 13
click at [121, 72] on input "Zoeken op dossiernummer..." at bounding box center [127, 76] width 61 height 9
paste input "VOG-250601"
type input "VOG-250601"
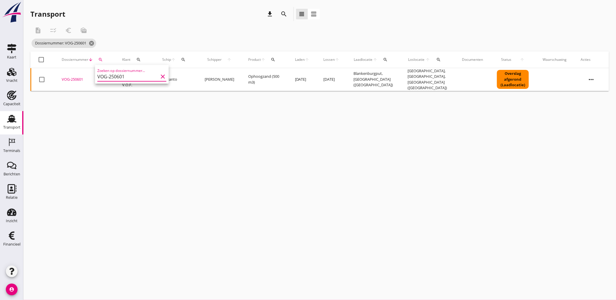
click at [74, 77] on div "VOG-250601" at bounding box center [85, 80] width 46 height 6
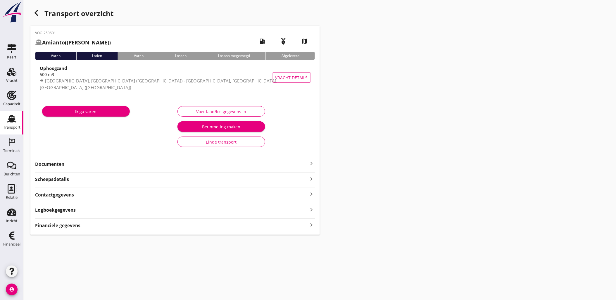
click at [90, 211] on div "VOG-250601 Amianto ([PERSON_NAME]) local_gas_station emergency_share map Varen …" at bounding box center [174, 130] width 289 height 209
click at [117, 226] on div "Financiële gegevens keyboard_arrow_right" at bounding box center [175, 225] width 280 height 8
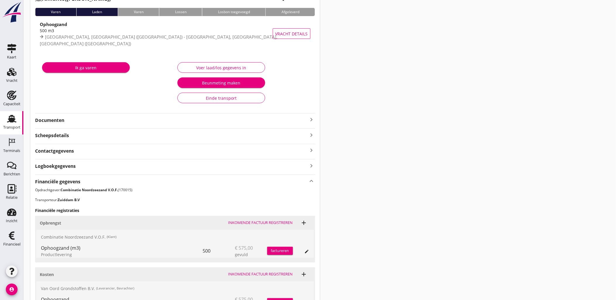
scroll to position [106, 0]
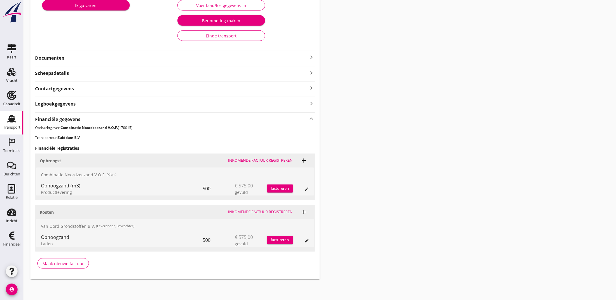
click at [304, 188] on div "edit" at bounding box center [307, 189] width 8 height 5
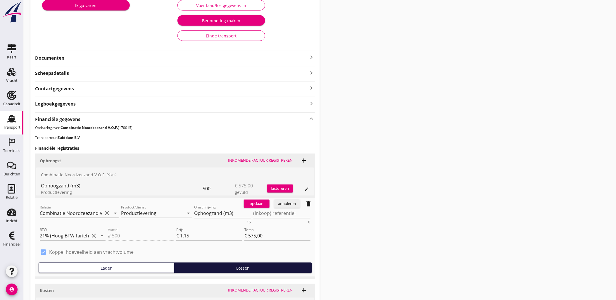
click at [86, 212] on input "Combinatie Noordzeezand V.O.F. (170015)" at bounding box center [71, 212] width 63 height 9
click at [134, 210] on input "Productlevering" at bounding box center [152, 212] width 63 height 9
click at [154, 222] on div "Laden" at bounding box center [156, 227] width 61 height 14
type input "Laden"
click at [254, 201] on div "opslaan" at bounding box center [256, 204] width 21 height 6
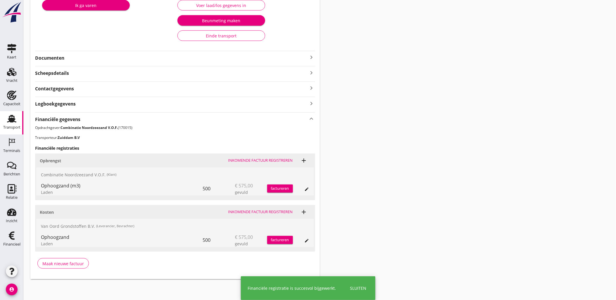
click at [460, 138] on div "Transport overzicht VOG-250601 Amianto ([PERSON_NAME]) local_gas_station emerge…" at bounding box center [319, 90] width 592 height 392
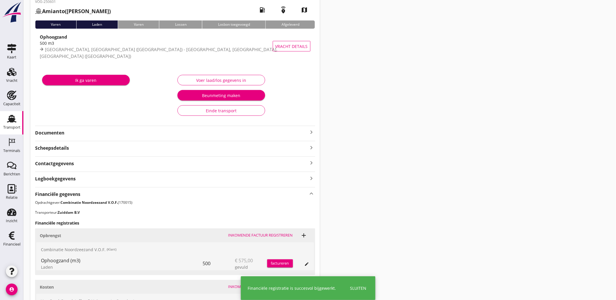
scroll to position [0, 0]
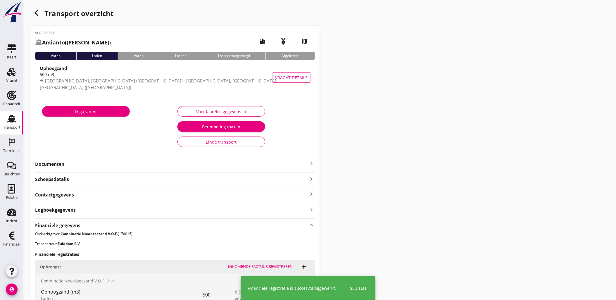
click at [39, 12] on div "button" at bounding box center [36, 13] width 12 height 12
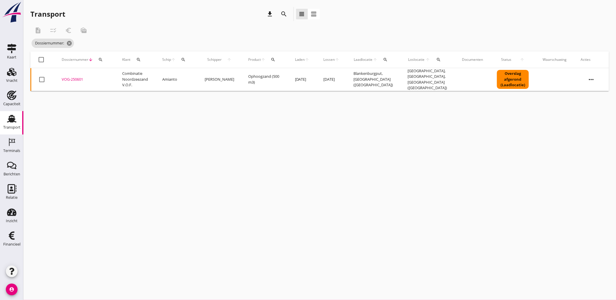
click at [102, 60] on icon "search" at bounding box center [100, 59] width 5 height 5
click at [119, 72] on input "Zoeken op dossiernummer..." at bounding box center [127, 76] width 61 height 9
paste input "VOG-250600"
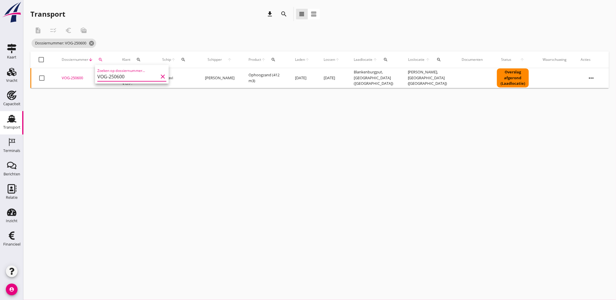
type input "VOG-250600"
click at [75, 77] on div "VOG-250600" at bounding box center [85, 78] width 46 height 6
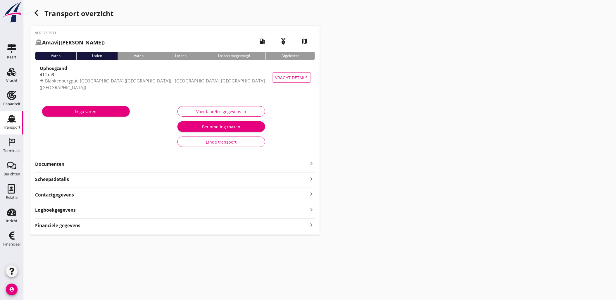
click at [174, 229] on div "VOG-250600 Amavi ([PERSON_NAME]) local_gas_station emergency_share map Varen La…" at bounding box center [174, 130] width 289 height 209
click at [173, 228] on div "Financiële gegevens keyboard_arrow_right" at bounding box center [175, 225] width 280 height 8
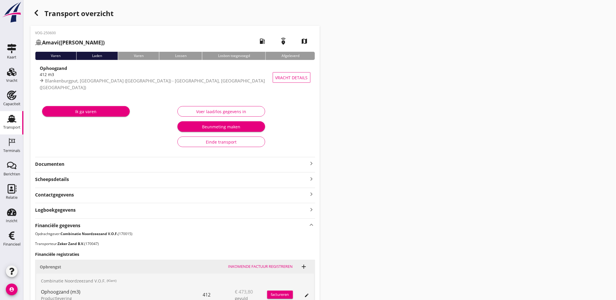
scroll to position [106, 0]
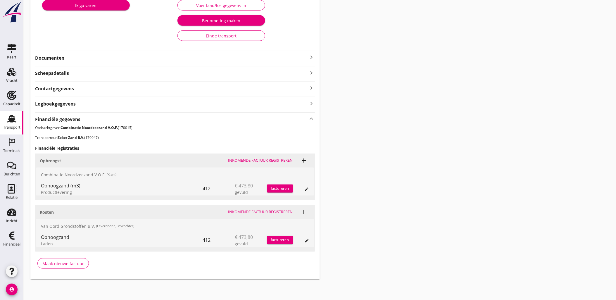
click at [299, 188] on div "edit" at bounding box center [301, 188] width 16 height 14
click at [306, 188] on icon "edit" at bounding box center [306, 189] width 5 height 5
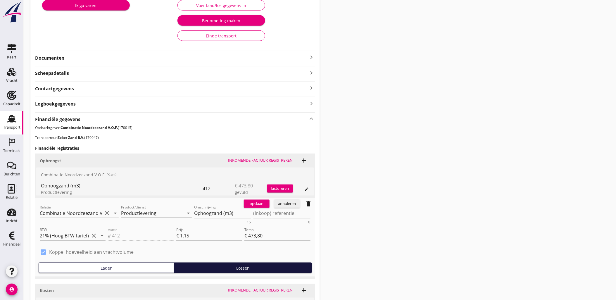
click at [148, 212] on input "Productlevering" at bounding box center [152, 212] width 63 height 9
click at [132, 222] on div "Laden" at bounding box center [156, 227] width 61 height 14
type input "Laden"
click at [252, 205] on div "opslaan" at bounding box center [256, 204] width 21 height 6
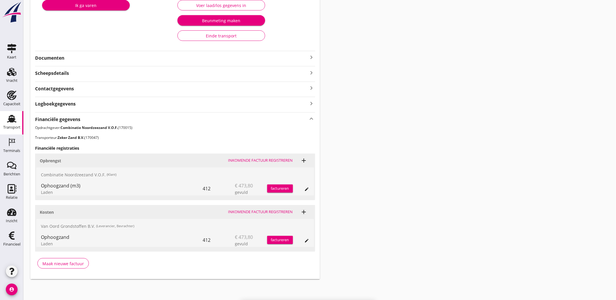
click at [384, 147] on div "Transport overzicht VOG-250600 Amavi ([PERSON_NAME]) local_gas_station emergenc…" at bounding box center [319, 90] width 592 height 392
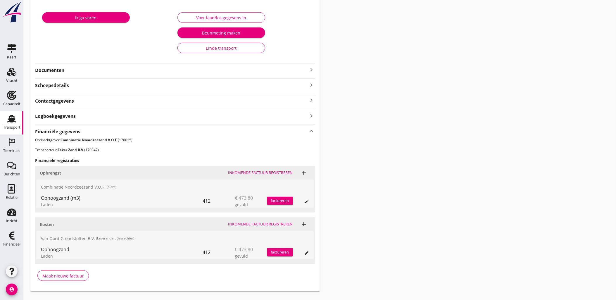
scroll to position [0, 0]
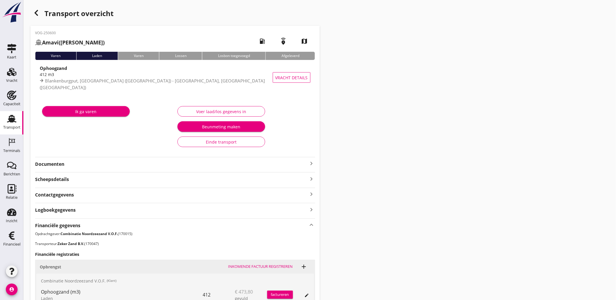
click at [34, 9] on div "button" at bounding box center [36, 13] width 12 height 12
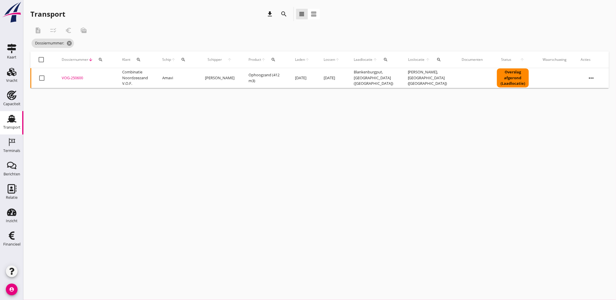
click at [103, 62] on button "search" at bounding box center [100, 59] width 11 height 11
click at [118, 78] on input "Zoeken op dossiernummer..." at bounding box center [127, 76] width 61 height 9
paste input "VOG-250603"
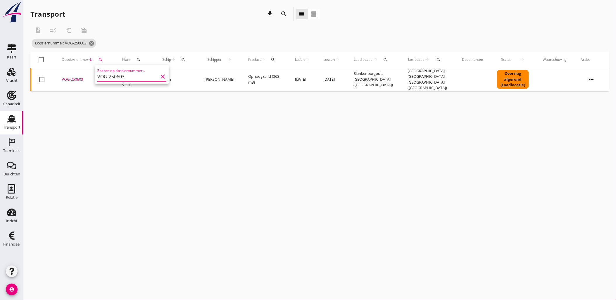
type input "VOG-250603"
click at [73, 78] on div "VOG-250603" at bounding box center [85, 80] width 46 height 6
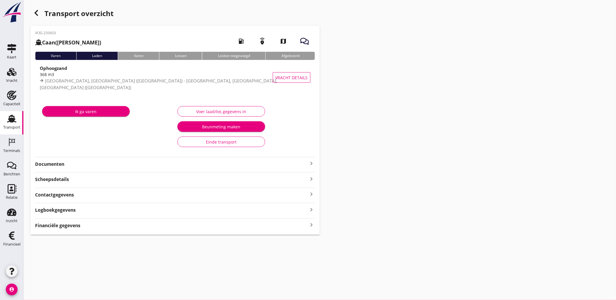
click at [85, 214] on div "VOG-250603 Caan ([PERSON_NAME]) local_gas_station emergency_share map Varen Lad…" at bounding box center [174, 130] width 289 height 209
click at [78, 224] on strong "Financiële gegevens" at bounding box center [57, 225] width 45 height 7
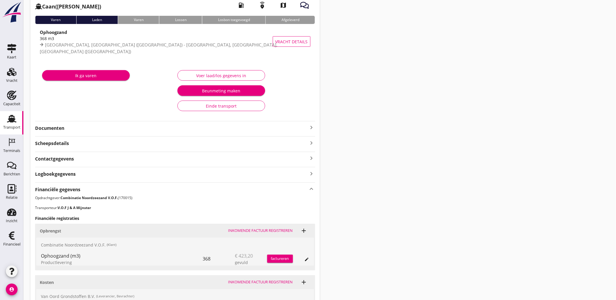
scroll to position [106, 0]
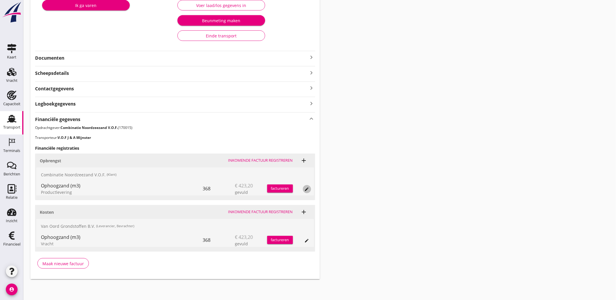
click at [307, 188] on icon "edit" at bounding box center [306, 189] width 5 height 5
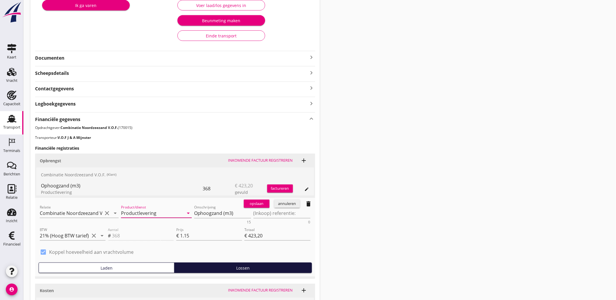
click at [126, 214] on input "Productlevering" at bounding box center [152, 212] width 63 height 9
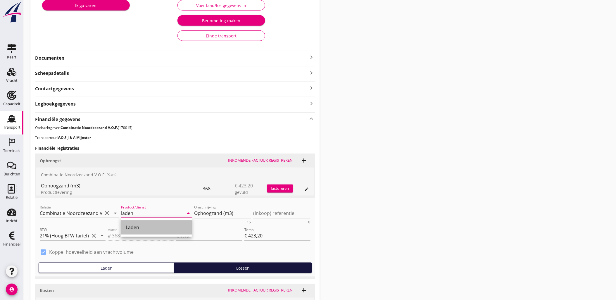
click at [134, 224] on div "Laden" at bounding box center [156, 227] width 61 height 7
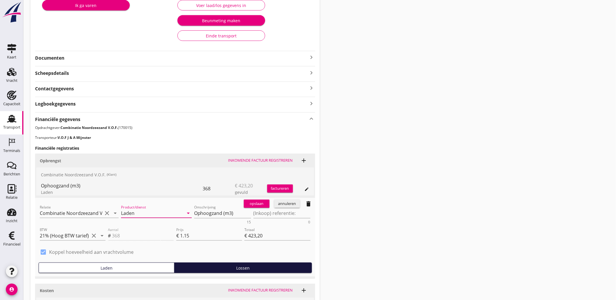
type input "Laden"
click at [260, 206] on div "opslaan" at bounding box center [256, 204] width 21 height 6
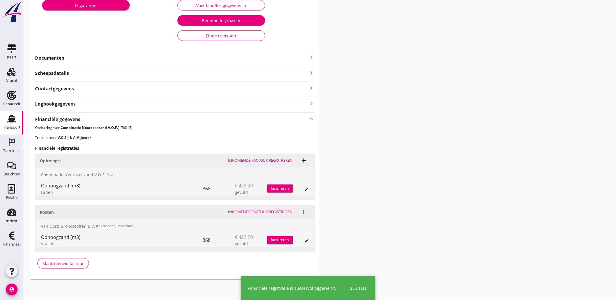
click at [409, 175] on div "Transport overzicht VOG-250603 Caan ([PERSON_NAME]) local_gas_station emergency…" at bounding box center [319, 90] width 592 height 392
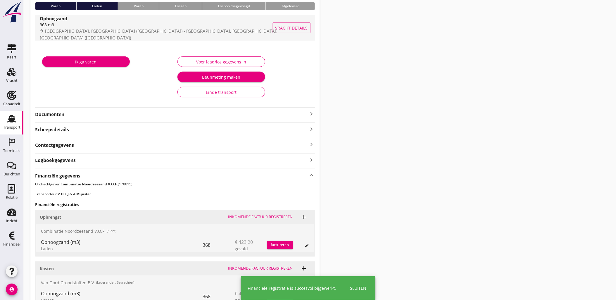
scroll to position [0, 0]
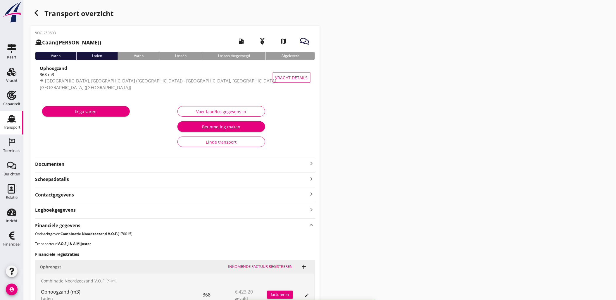
click at [31, 13] on div "Transport overzicht VOG-250603 Caan ([PERSON_NAME]) local_gas_station emergency…" at bounding box center [319, 196] width 592 height 392
click at [39, 16] on icon "button" at bounding box center [36, 12] width 7 height 7
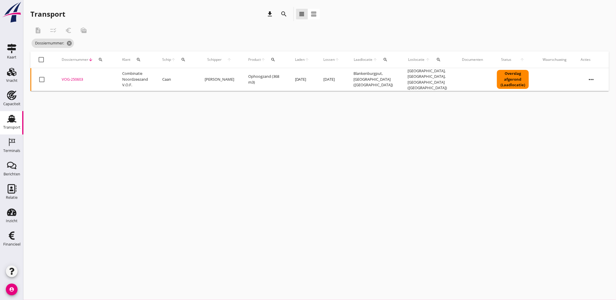
click at [103, 61] on div "search" at bounding box center [100, 59] width 11 height 5
click at [125, 77] on input "Zoeken op dossiernummer..." at bounding box center [127, 76] width 61 height 9
paste input "VOG-250604"
type input "VOG-250604"
click at [75, 80] on div "VOG-250604" at bounding box center [85, 80] width 46 height 6
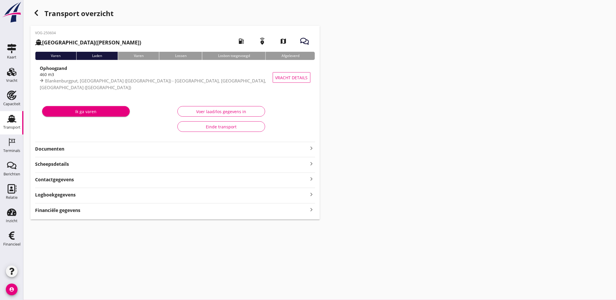
click at [99, 213] on div "VOG-250604 [GEOGRAPHIC_DATA] (Ko Hoeve) local_gas_station emergency_share map V…" at bounding box center [174, 123] width 289 height 194
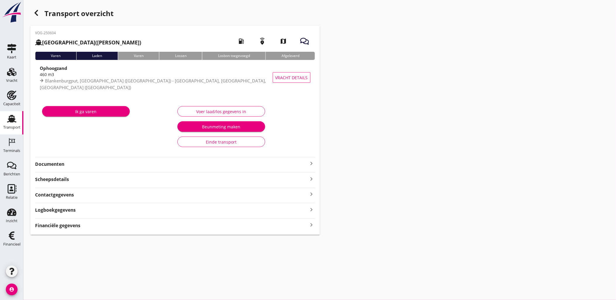
drag, startPoint x: 99, startPoint y: 213, endPoint x: 108, endPoint y: 227, distance: 16.5
click at [108, 227] on div "Financiële gegevens keyboard_arrow_right" at bounding box center [175, 225] width 280 height 8
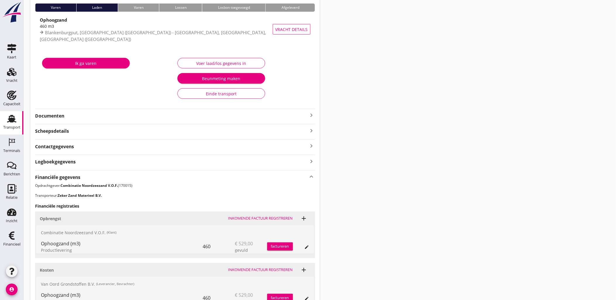
scroll to position [106, 0]
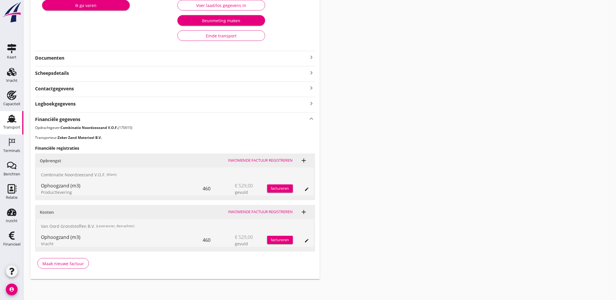
click at [309, 191] on button "edit" at bounding box center [307, 189] width 8 height 8
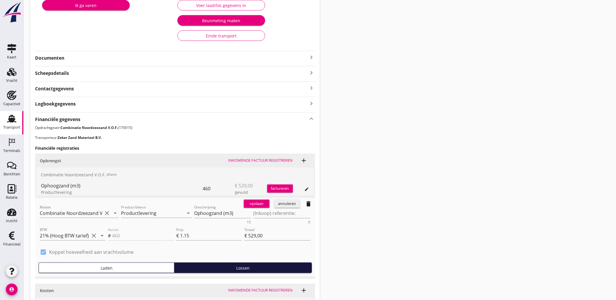
click at [152, 220] on div at bounding box center [156, 222] width 71 height 4
click at [151, 217] on div "Product/dienst Productlevering arrow_drop_down" at bounding box center [156, 212] width 71 height 9
click at [140, 231] on div "Laden" at bounding box center [156, 227] width 61 height 14
type input "Laden"
click at [255, 205] on div "opslaan" at bounding box center [256, 204] width 21 height 6
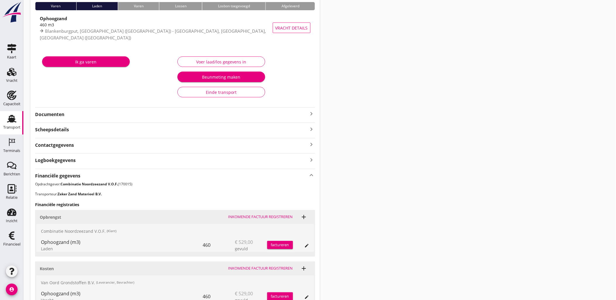
scroll to position [0, 0]
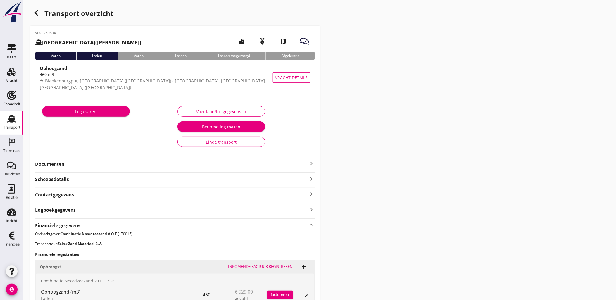
click at [41, 4] on div "Transport overzicht VOG-250604 [GEOGRAPHIC_DATA] (Ko Hoeve) local_gas_station e…" at bounding box center [319, 196] width 592 height 392
click at [38, 10] on icon "button" at bounding box center [36, 12] width 7 height 7
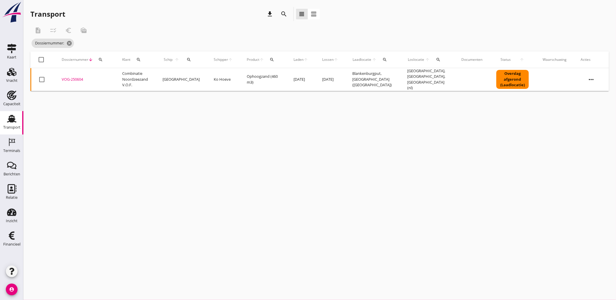
click at [159, 122] on div "cancel You are impersonating another user. Transport download search view_headl…" at bounding box center [319, 150] width 592 height 300
click at [6, 76] on div "Vracht" at bounding box center [12, 71] width 14 height 9
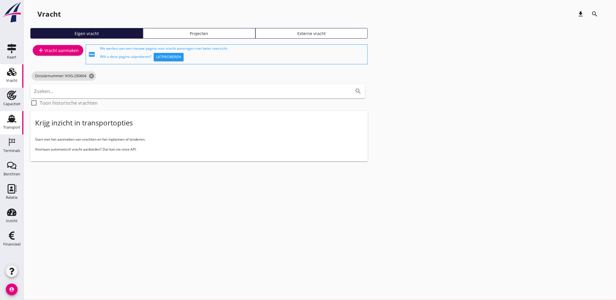
click at [19, 116] on link "Transport Transport" at bounding box center [11, 122] width 23 height 23
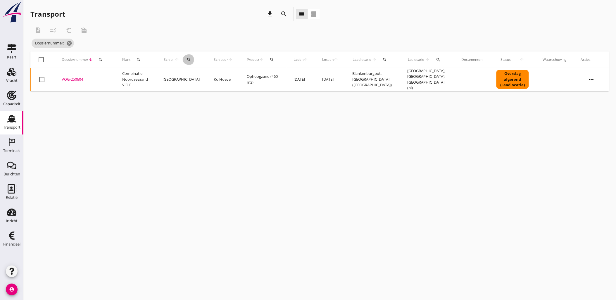
click at [190, 59] on div "search" at bounding box center [189, 59] width 13 height 5
click at [236, 80] on input "Zoek op (scheeps)naam" at bounding box center [214, 76] width 61 height 9
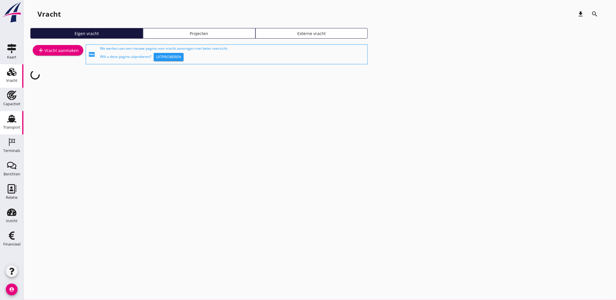
click at [11, 113] on link "Transport Transport" at bounding box center [11, 122] width 23 height 23
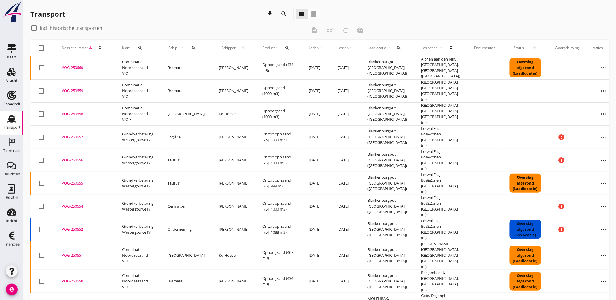
click at [68, 134] on div "VOG-250657" at bounding box center [85, 137] width 46 height 6
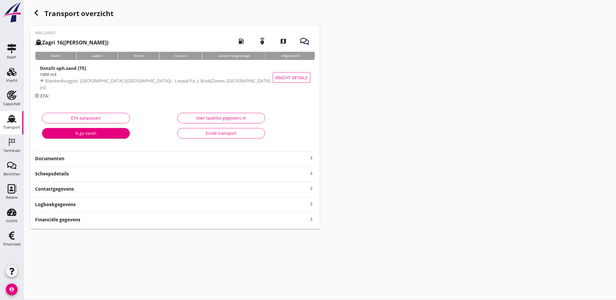
click at [89, 218] on div "Financiële gegevens keyboard_arrow_right" at bounding box center [175, 219] width 280 height 8
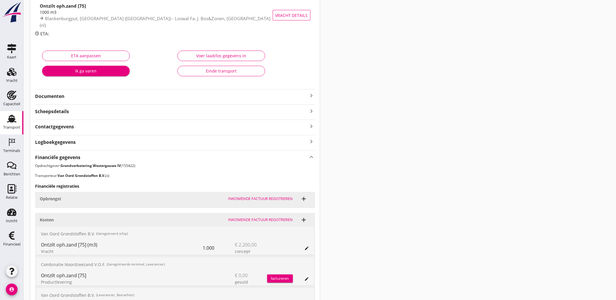
scroll to position [97, 0]
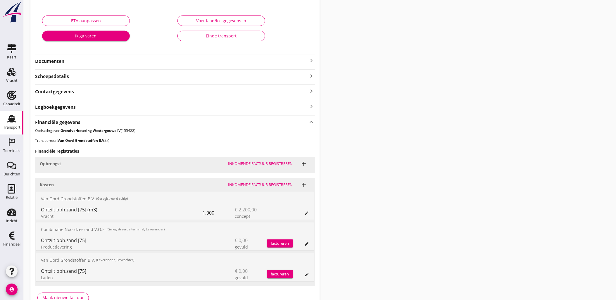
click at [304, 212] on div "edit" at bounding box center [307, 213] width 8 height 5
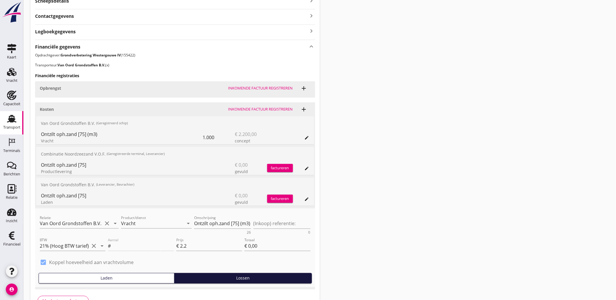
scroll to position [162, 0]
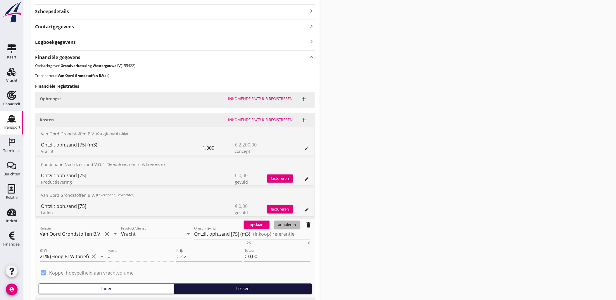
click at [283, 228] on button "annuleren" at bounding box center [287, 225] width 26 height 8
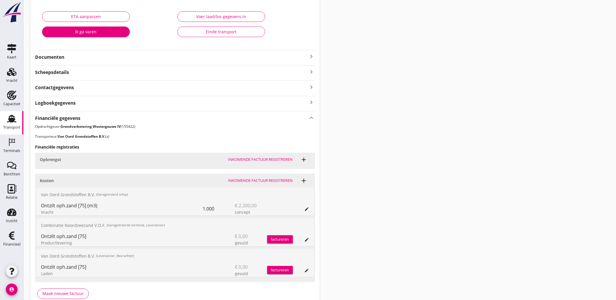
scroll to position [0, 0]
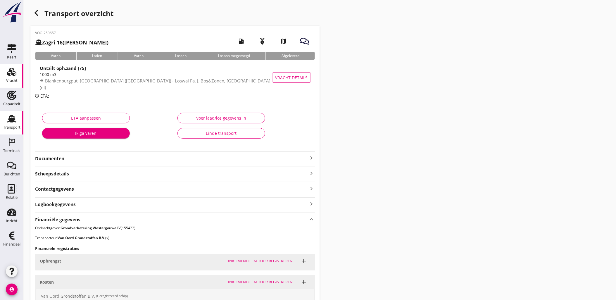
click at [14, 73] on use at bounding box center [11, 72] width 9 height 8
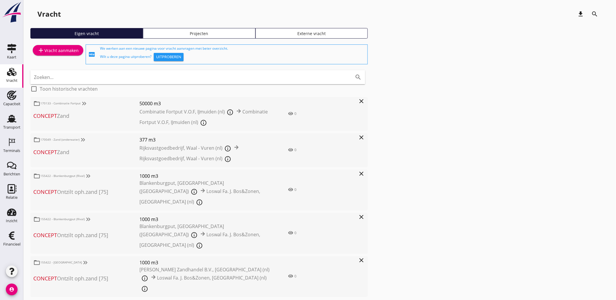
click at [7, 81] on div "Vracht" at bounding box center [11, 81] width 11 height 4
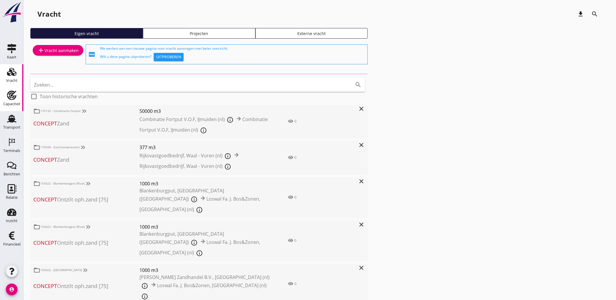
click at [13, 94] on use at bounding box center [11, 95] width 9 height 9
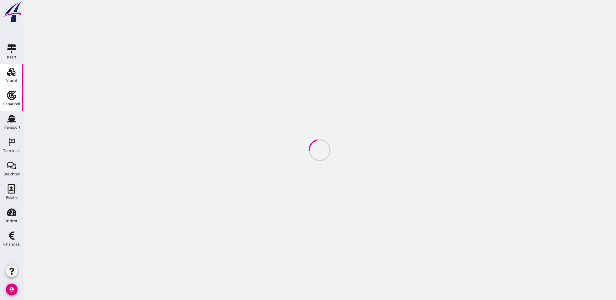
click at [15, 79] on div "Vracht" at bounding box center [11, 81] width 11 height 4
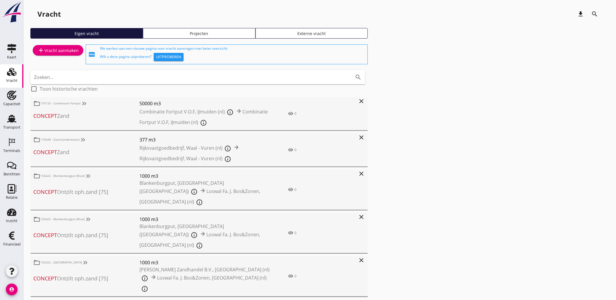
click at [127, 290] on div "Vracht download search Eigen vracht Projecten Externe vracht add Vracht aanmake…" at bounding box center [319, 158] width 592 height 316
click at [12, 121] on use at bounding box center [11, 119] width 9 height 8
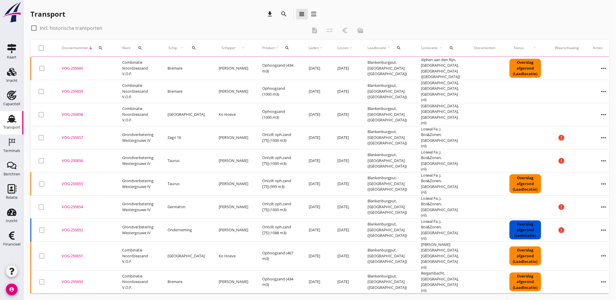
click at [195, 48] on div "search" at bounding box center [194, 48] width 13 height 5
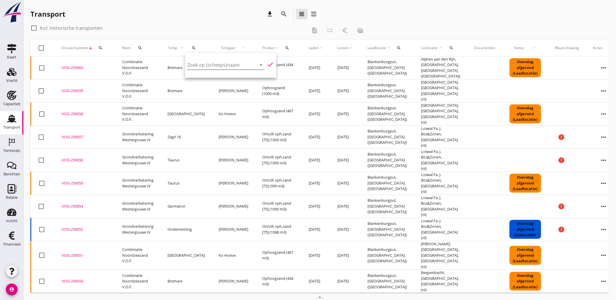
click at [220, 62] on input "Zoek op (scheeps)naam" at bounding box center [217, 64] width 61 height 9
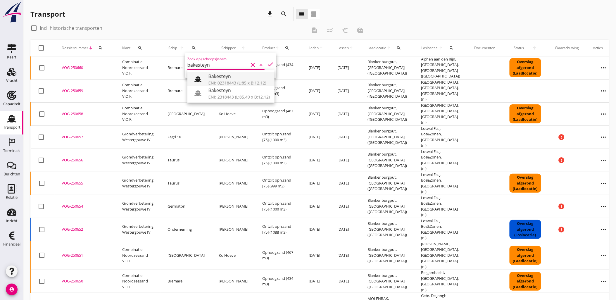
click at [233, 81] on div "ENI: 02318443 (L:85 x B:12.12)" at bounding box center [238, 83] width 61 height 6
click at [267, 64] on icon "check" at bounding box center [270, 64] width 7 height 7
type input "Bakesteyn"
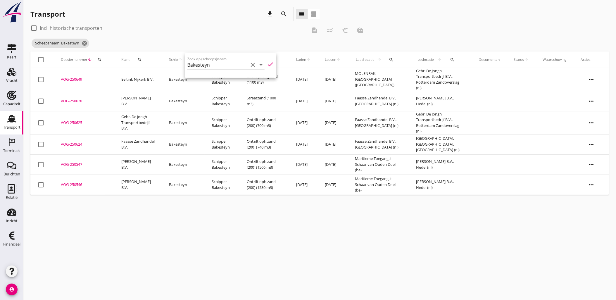
click at [63, 26] on label "Incl. historische transporten" at bounding box center [71, 28] width 63 height 6
checkbox input "true"
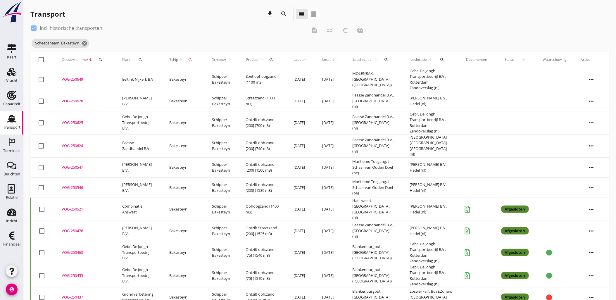
click at [77, 121] on div "VOG-250625" at bounding box center [85, 123] width 46 height 6
click at [79, 146] on div "VOG-250624" at bounding box center [85, 146] width 46 height 6
